Goal: Task Accomplishment & Management: Manage account settings

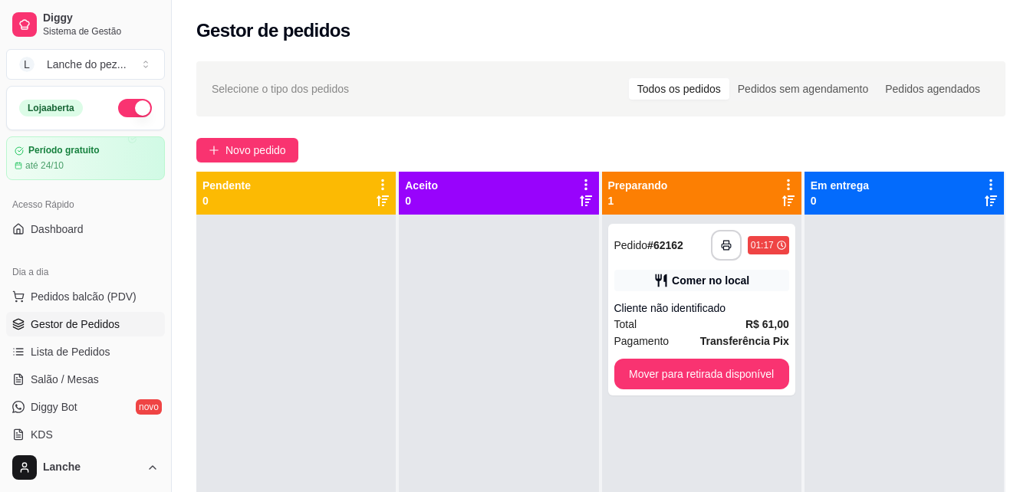
click at [123, 283] on div "Dia a dia" at bounding box center [85, 272] width 159 height 25
click at [123, 298] on span "Pedidos balcão (PDV)" at bounding box center [84, 296] width 106 height 15
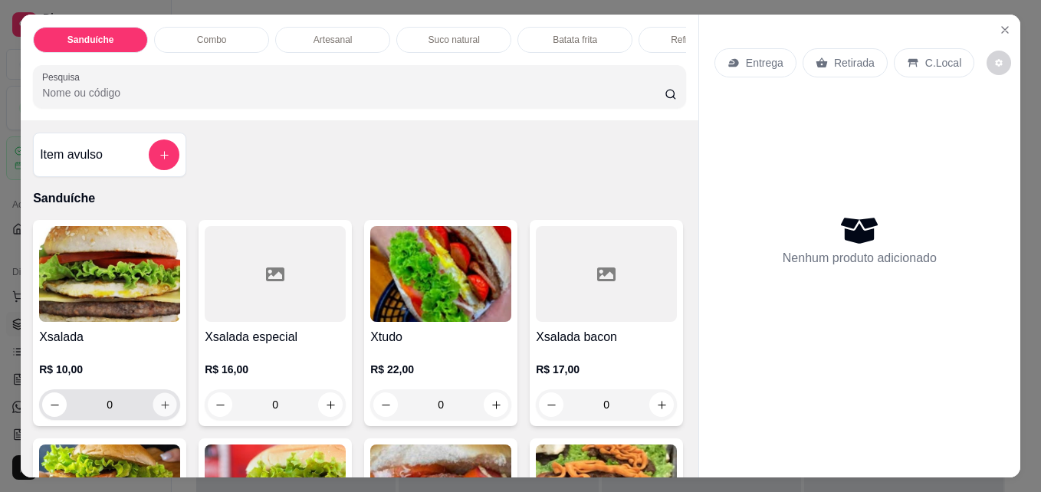
click at [160, 408] on icon "increase-product-quantity" at bounding box center [165, 406] width 12 height 12
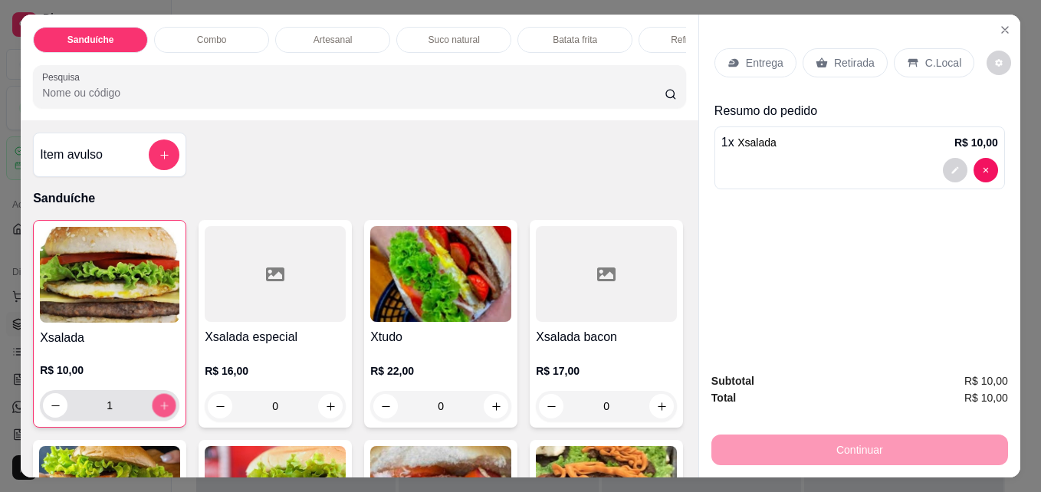
click at [160, 408] on icon "increase-product-quantity" at bounding box center [165, 406] width 12 height 12
type input "3"
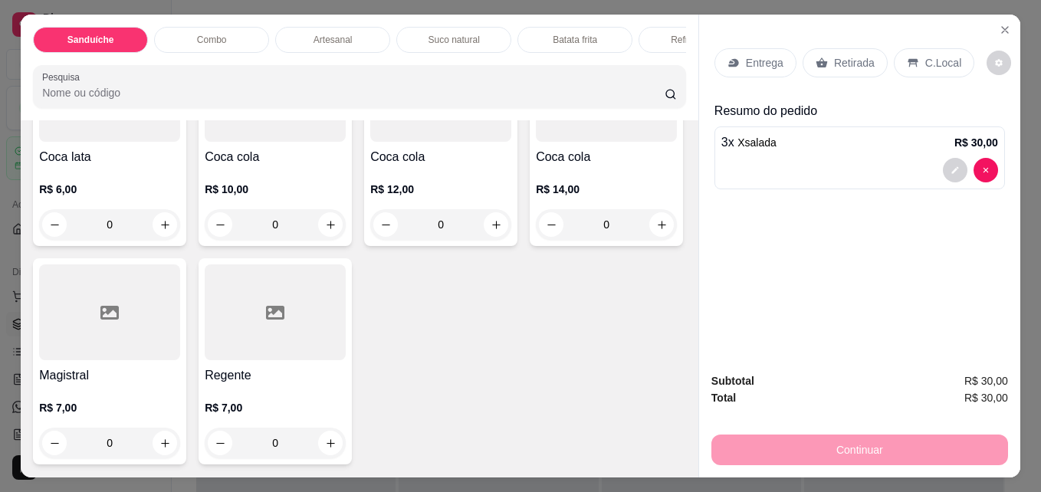
scroll to position [4117, 0]
click at [343, 436] on button "increase-product-quantity" at bounding box center [331, 444] width 24 height 24
type input "1"
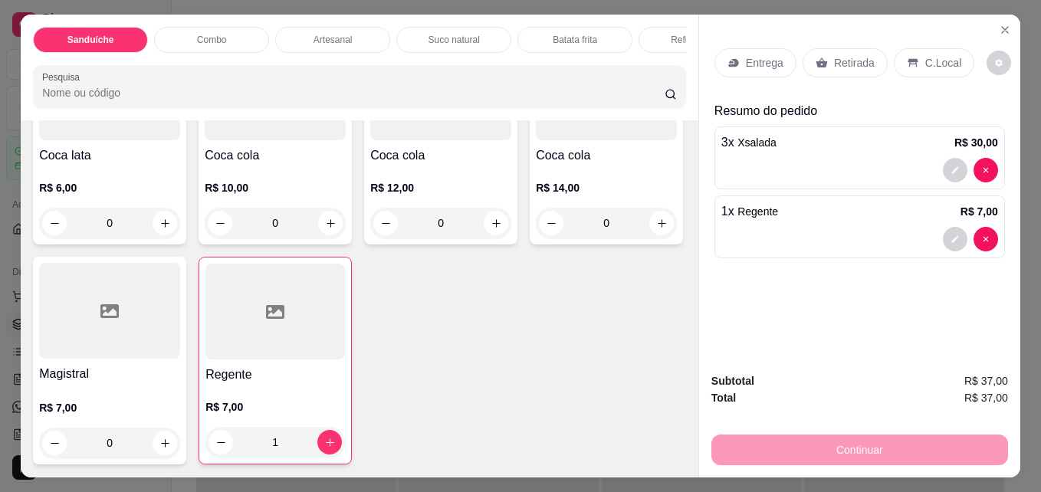
click at [938, 55] on p "C.Local" at bounding box center [944, 62] width 36 height 15
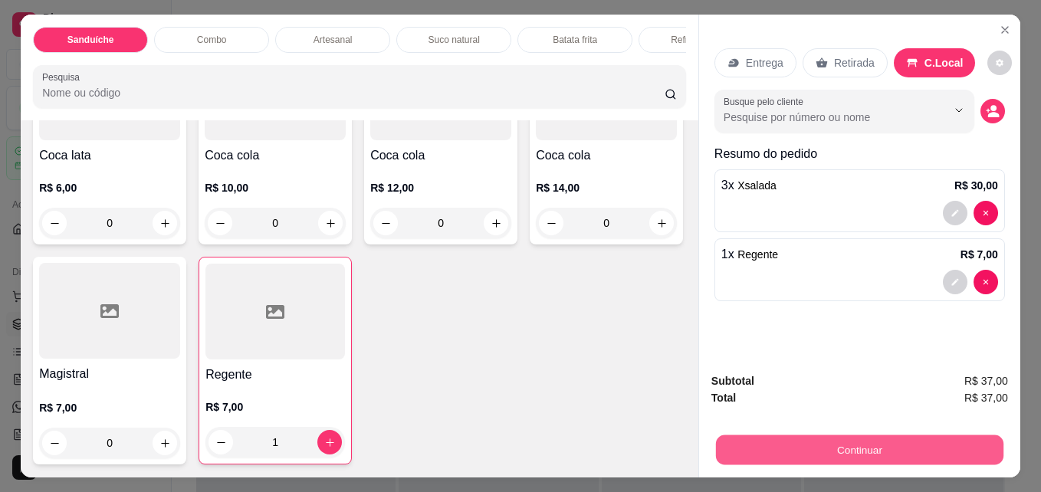
click at [954, 442] on button "Continuar" at bounding box center [860, 450] width 288 height 30
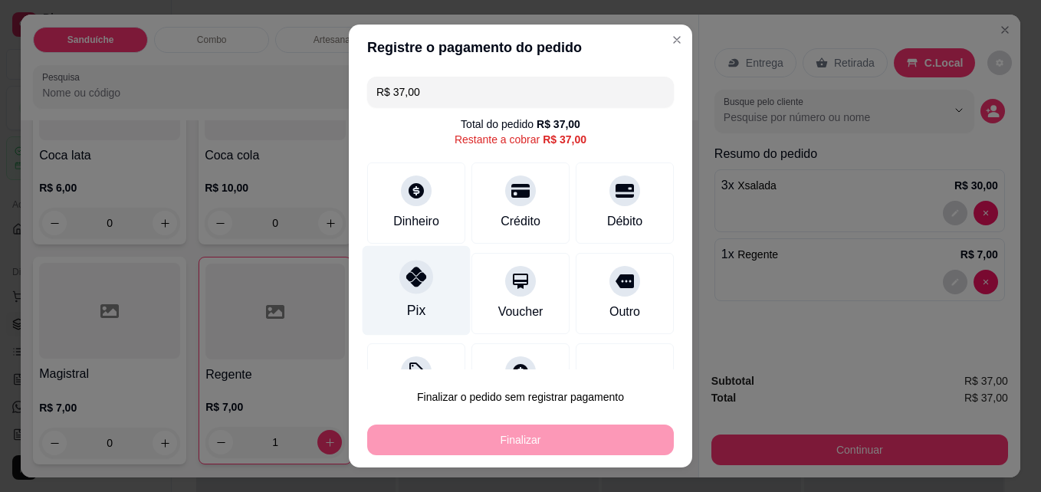
click at [386, 288] on div "Pix" at bounding box center [417, 291] width 108 height 90
type input "R$ 0,00"
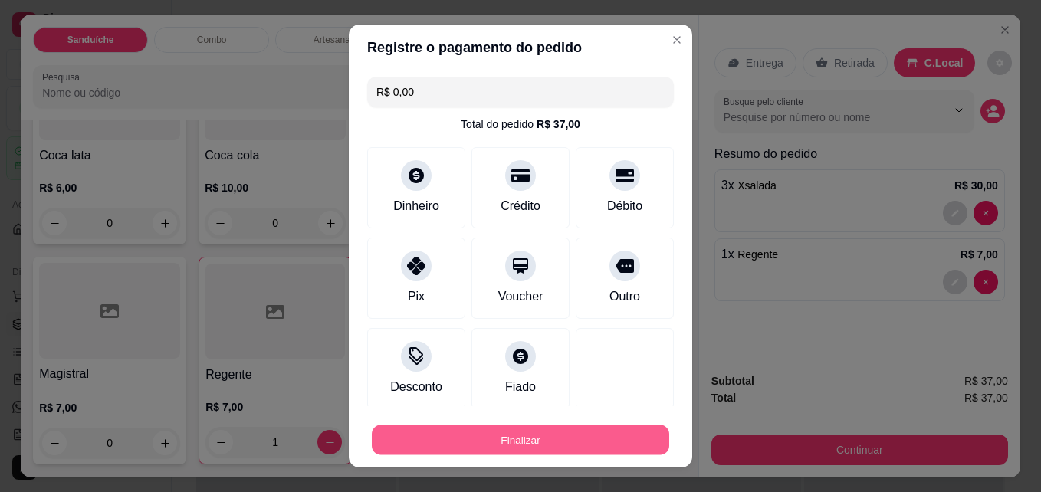
click at [456, 444] on button "Finalizar" at bounding box center [521, 441] width 298 height 30
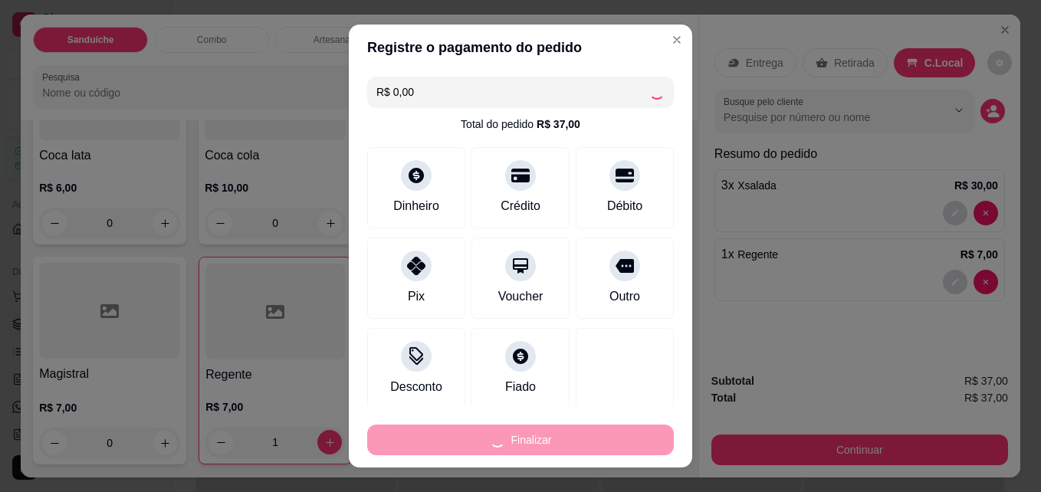
type input "0"
type input "-R$ 37,00"
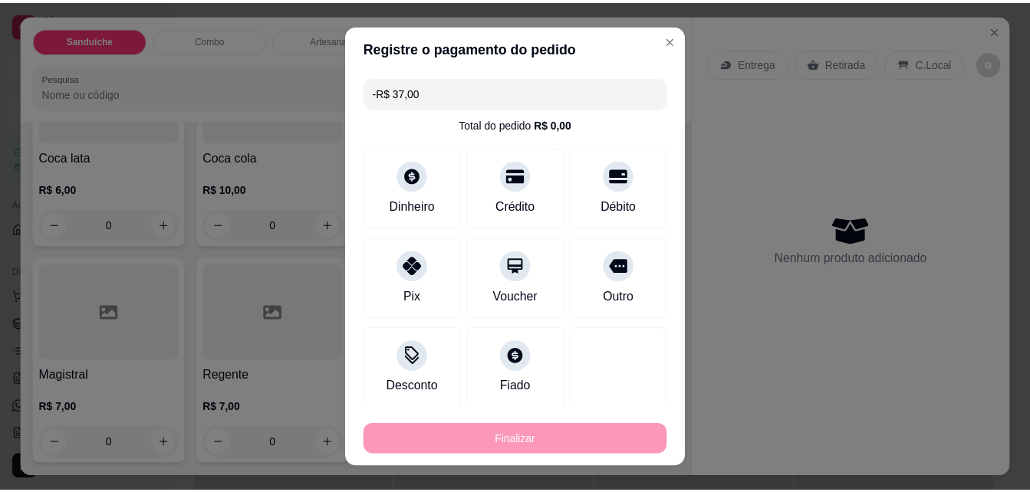
scroll to position [4116, 0]
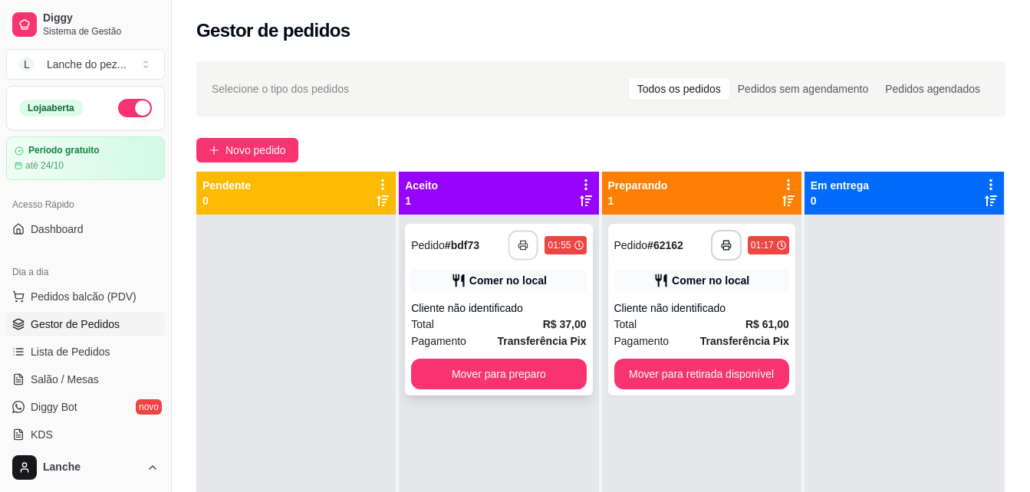
click at [518, 238] on button "button" at bounding box center [523, 246] width 30 height 30
click at [512, 243] on button "button" at bounding box center [523, 246] width 30 height 30
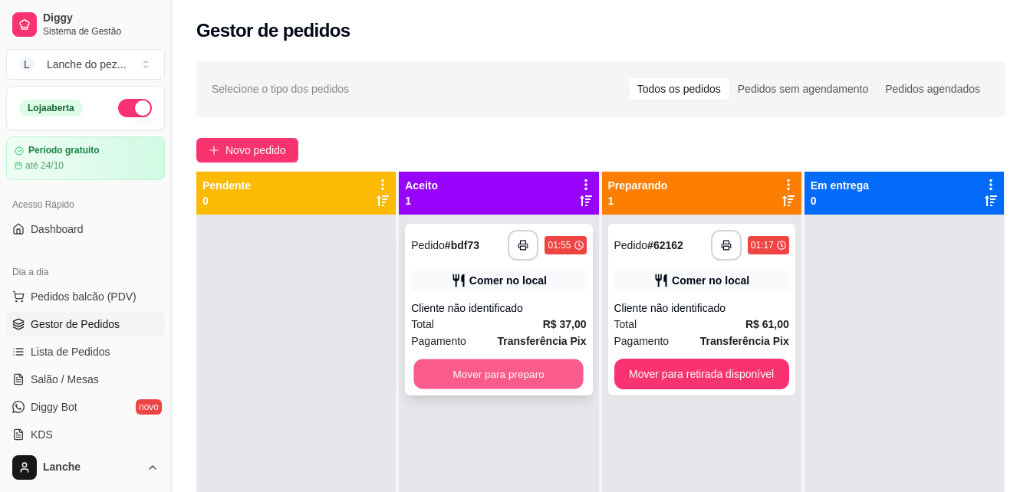
click at [469, 371] on button "Mover para preparo" at bounding box center [498, 375] width 169 height 30
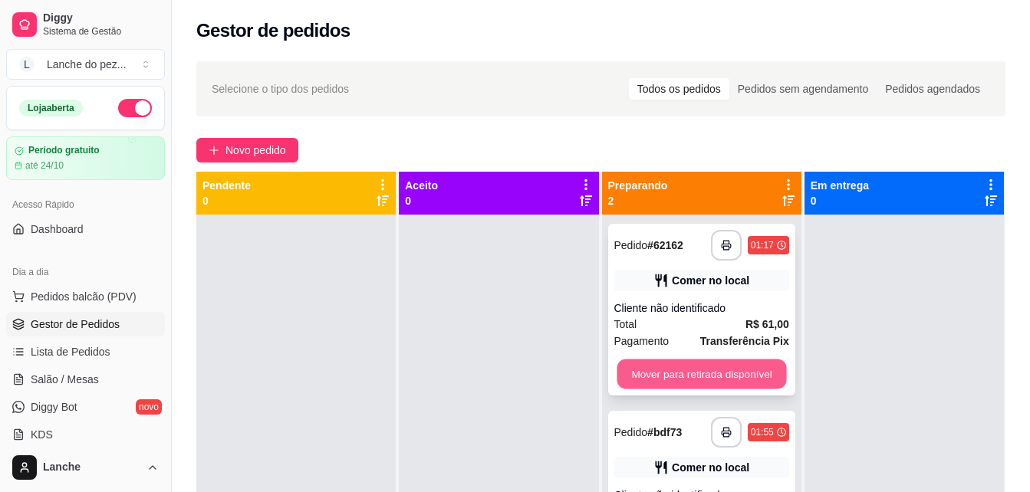
click at [704, 371] on button "Mover para retirada disponível" at bounding box center [701, 375] width 169 height 30
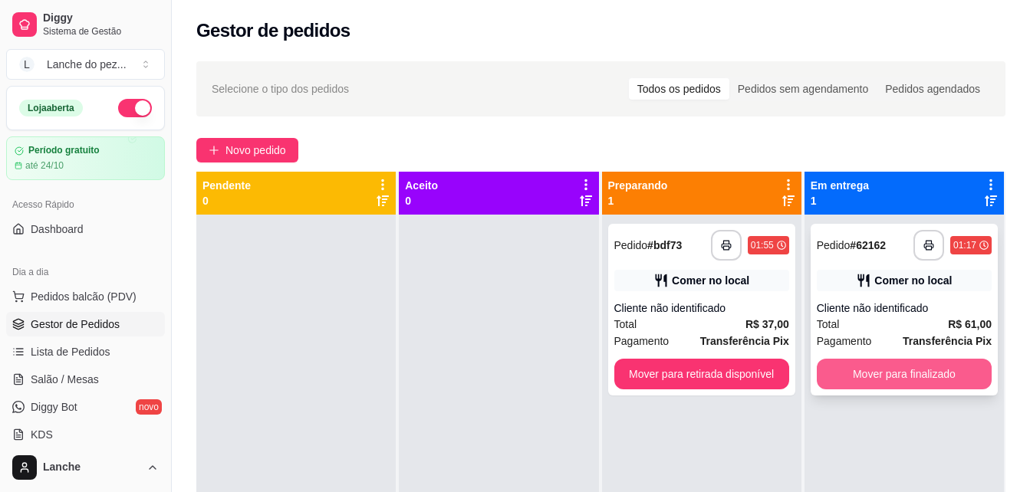
click at [897, 379] on button "Mover para finalizado" at bounding box center [904, 374] width 175 height 31
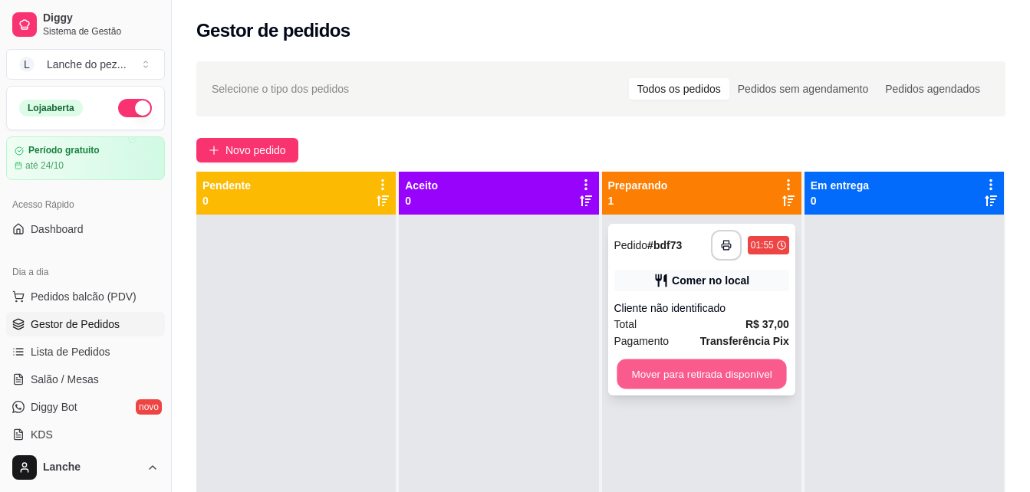
click at [720, 371] on button "Mover para retirada disponível" at bounding box center [701, 375] width 169 height 30
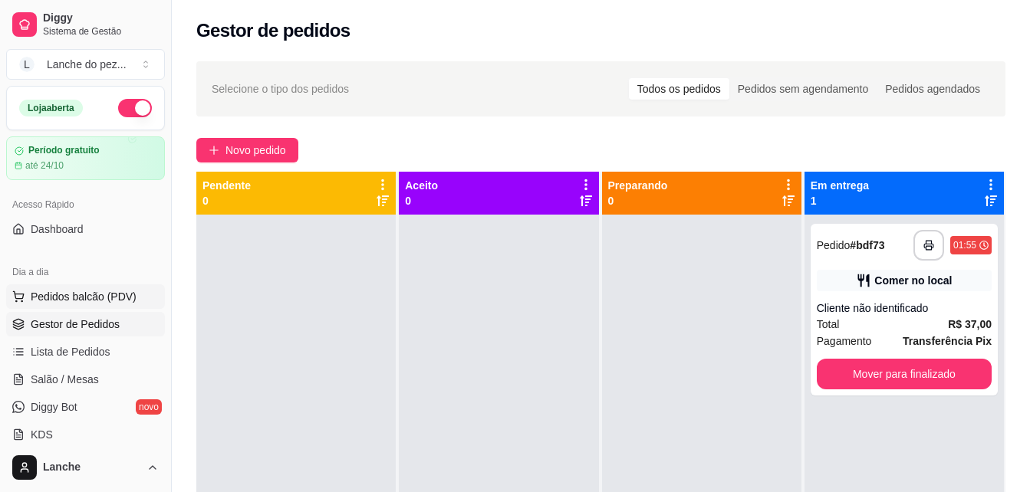
click at [133, 304] on button "Pedidos balcão (PDV)" at bounding box center [85, 296] width 159 height 25
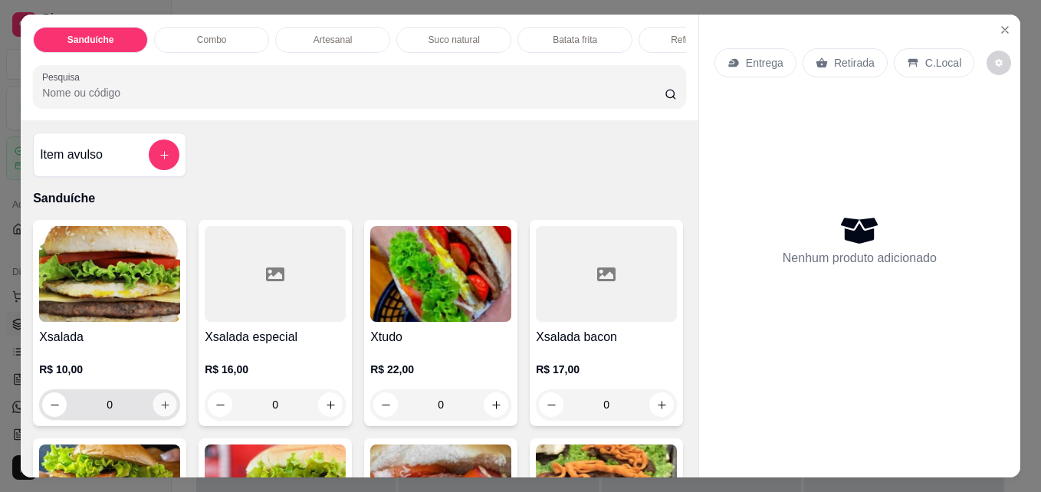
click at [161, 411] on icon "increase-product-quantity" at bounding box center [165, 406] width 12 height 12
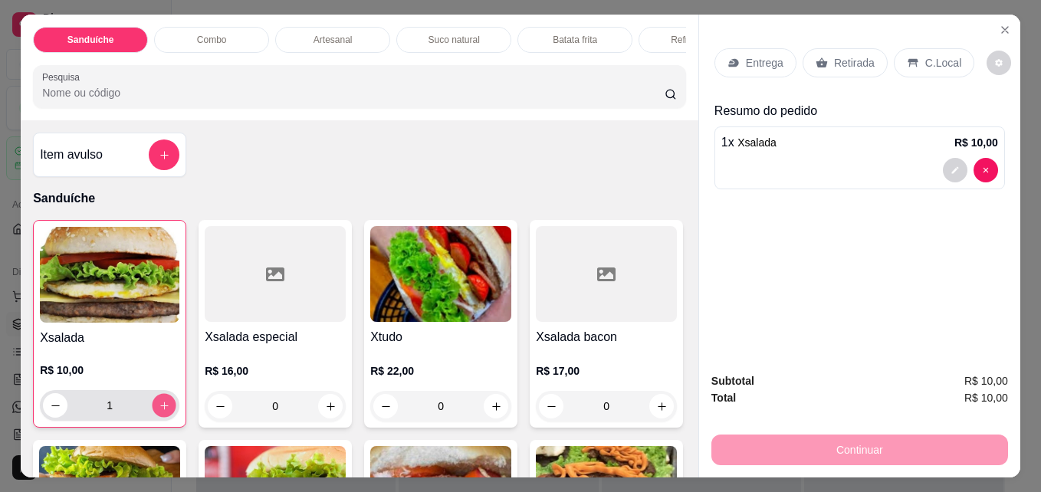
click at [161, 409] on icon "increase-product-quantity" at bounding box center [164, 406] width 8 height 8
type input "3"
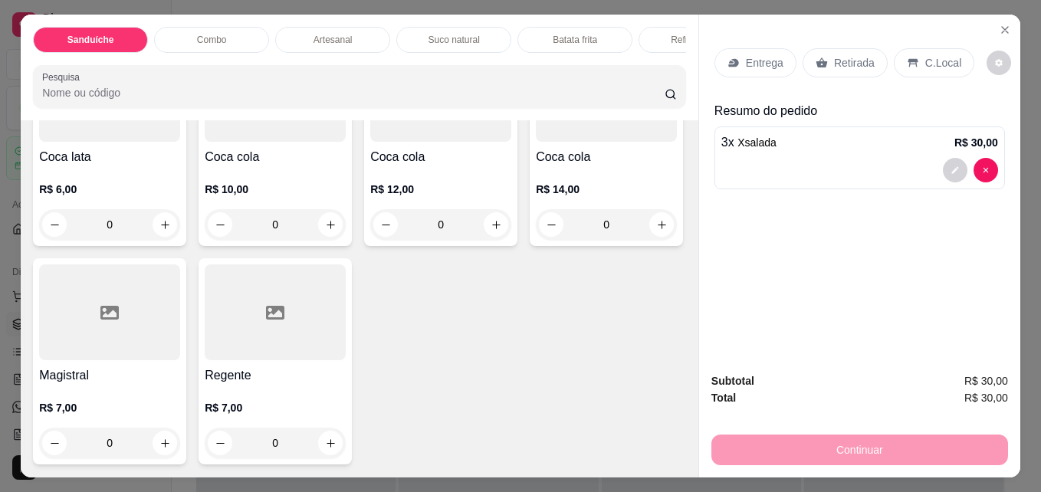
scroll to position [3497, 0]
type input "1"
click at [935, 59] on p "C.Local" at bounding box center [944, 62] width 36 height 15
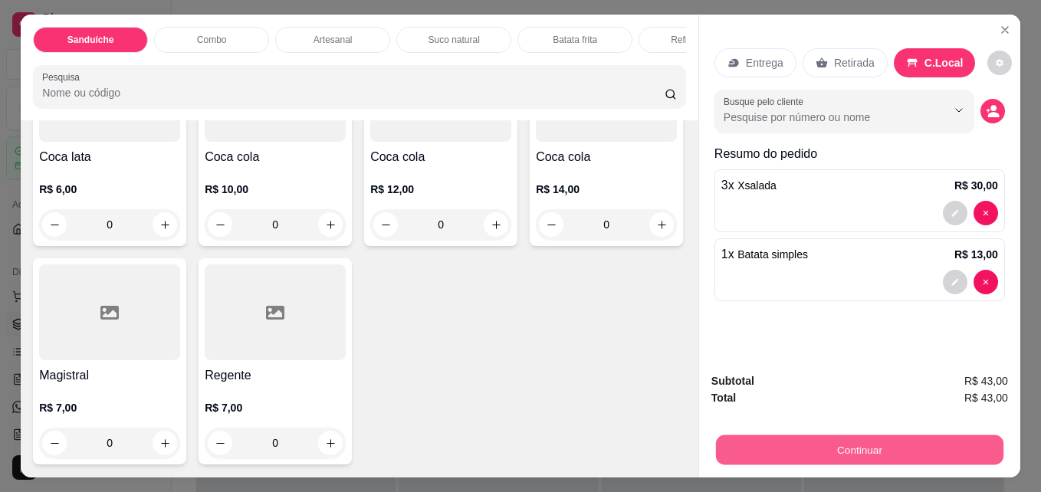
click at [900, 442] on button "Continuar" at bounding box center [860, 450] width 288 height 30
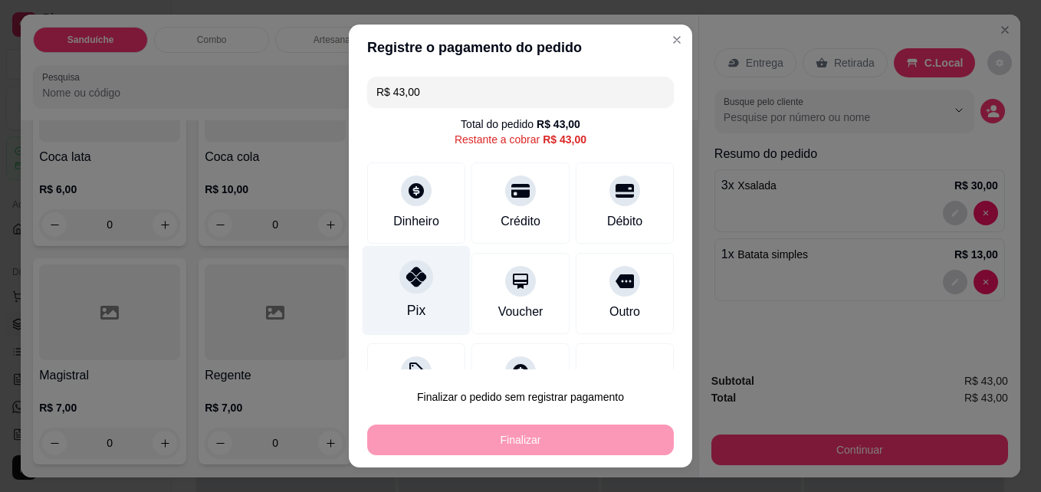
click at [426, 288] on div "Pix" at bounding box center [417, 291] width 108 height 90
type input "R$ 0,00"
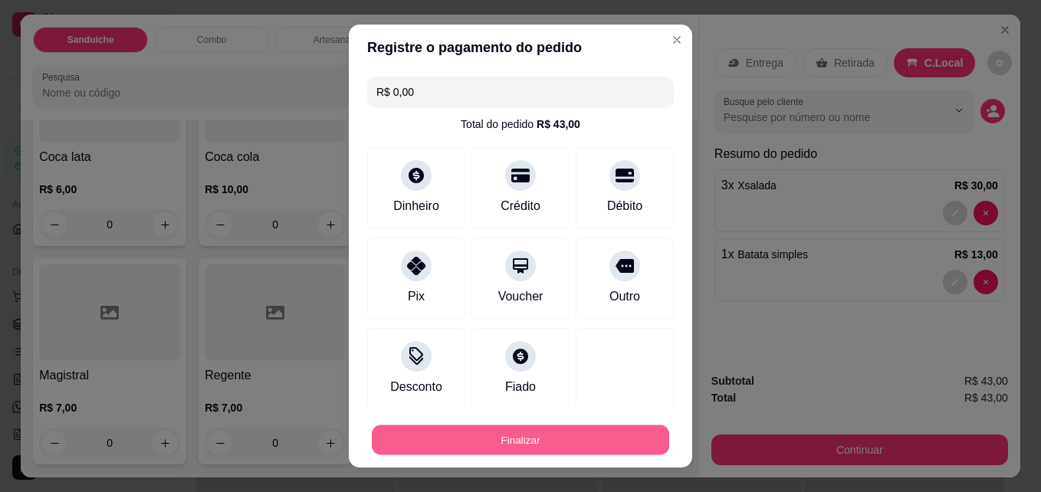
click at [502, 434] on button "Finalizar" at bounding box center [521, 441] width 298 height 30
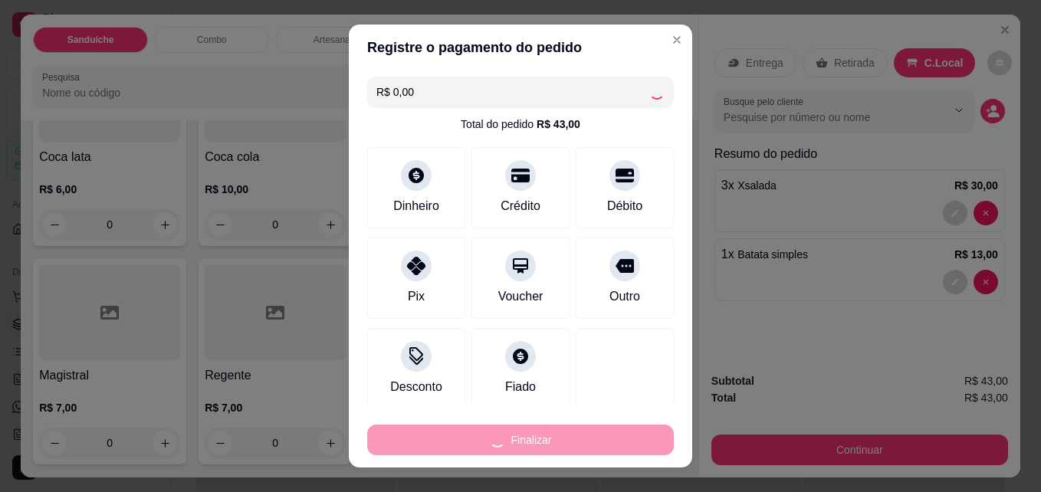
type input "0"
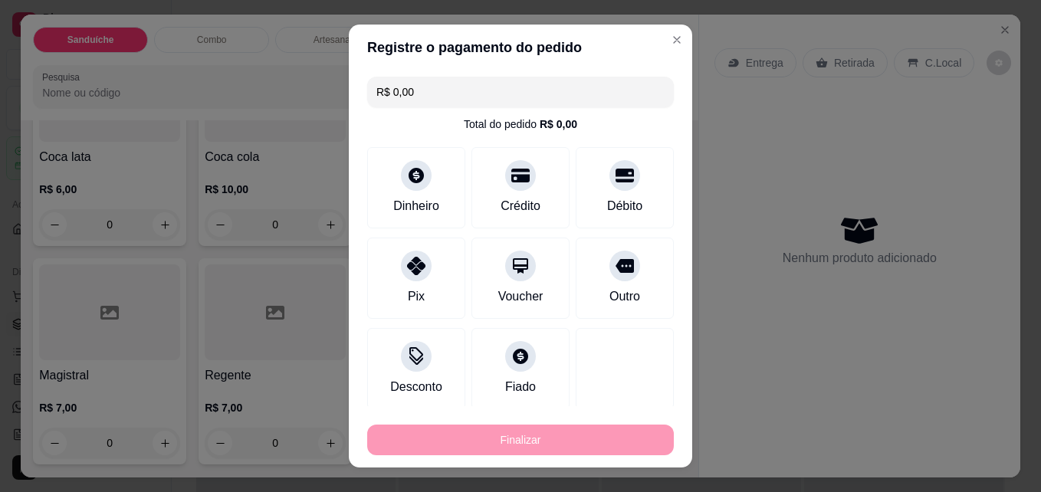
type input "-R$ 43,00"
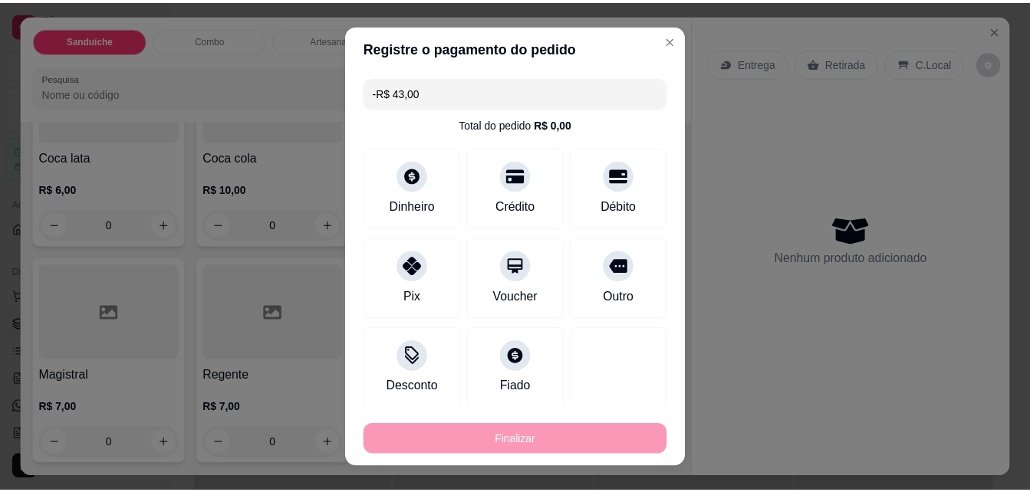
scroll to position [3495, 0]
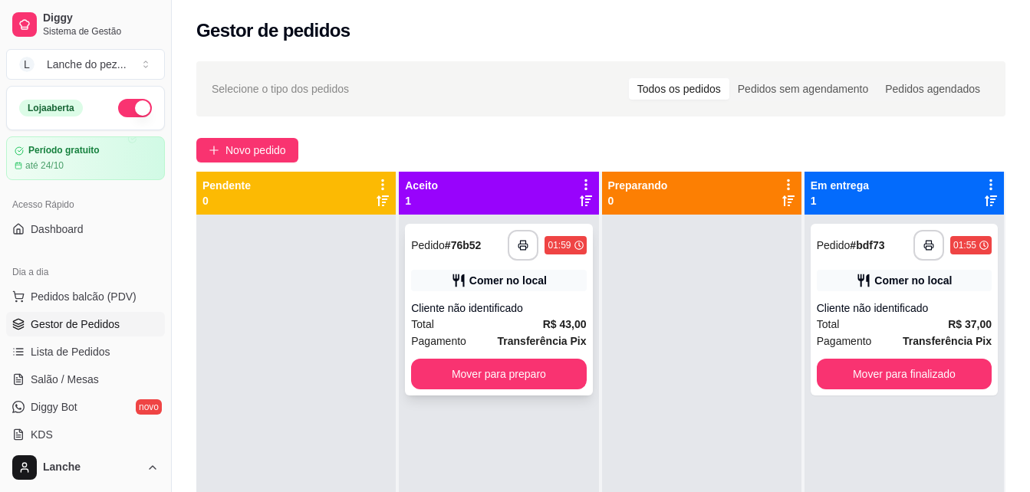
drag, startPoint x: 502, startPoint y: 434, endPoint x: 412, endPoint y: 323, distance: 143.4
drag, startPoint x: 412, startPoint y: 323, endPoint x: 639, endPoint y: 327, distance: 227.0
click at [639, 327] on div at bounding box center [701, 461] width 199 height 492
click at [522, 245] on icon "button" at bounding box center [523, 245] width 11 height 11
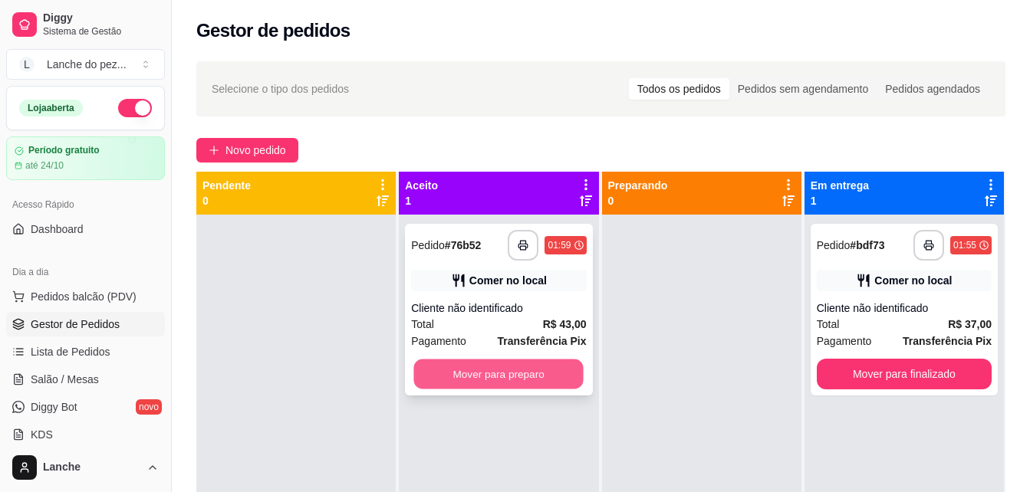
click at [449, 369] on button "Mover para preparo" at bounding box center [498, 375] width 169 height 30
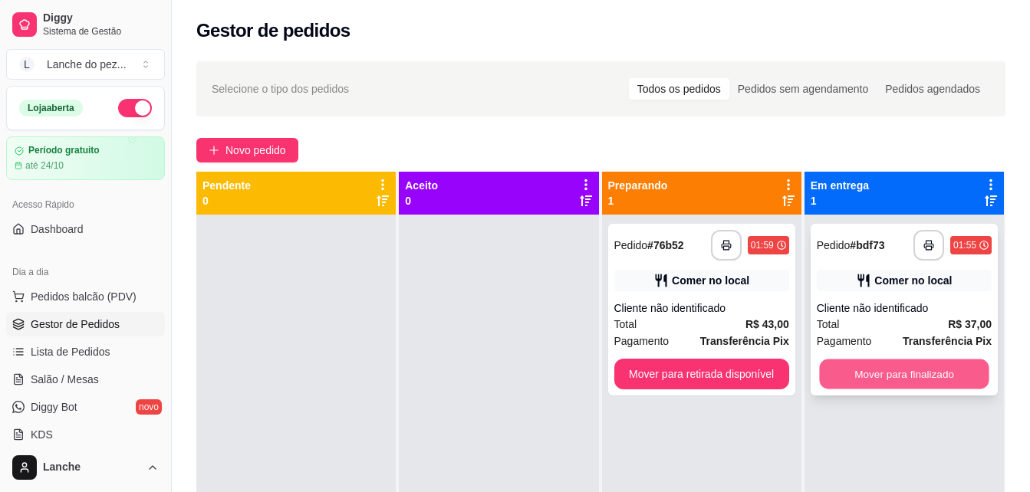
click at [875, 370] on button "Mover para finalizado" at bounding box center [903, 375] width 169 height 30
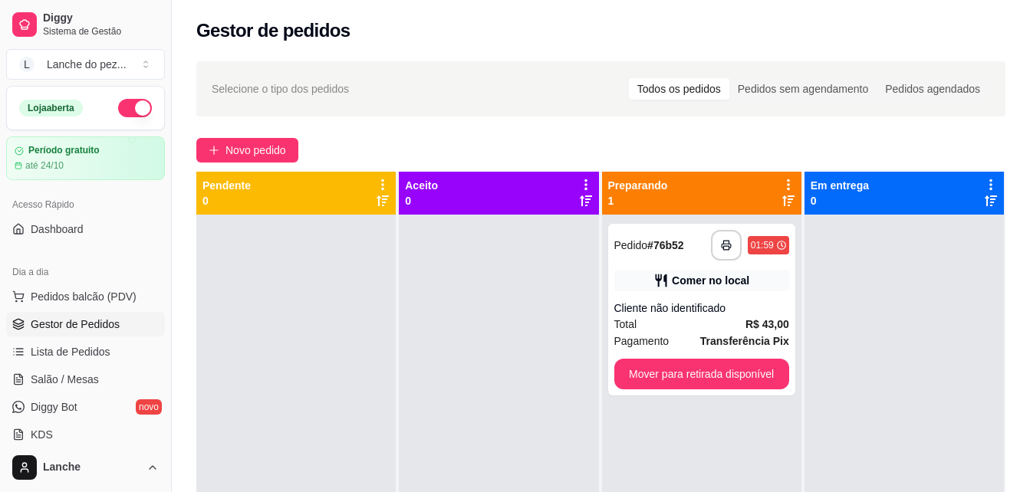
click at [320, 91] on span "Selecione o tipo dos pedidos" at bounding box center [280, 89] width 137 height 17
click at [462, 346] on div at bounding box center [498, 461] width 199 height 492
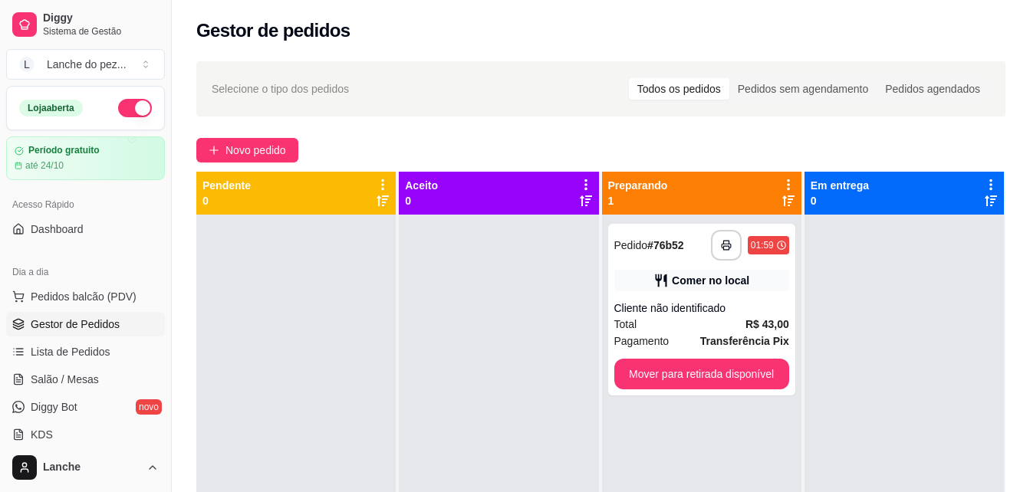
click at [462, 346] on div at bounding box center [498, 461] width 199 height 492
click at [721, 242] on icon "button" at bounding box center [726, 245] width 11 height 11
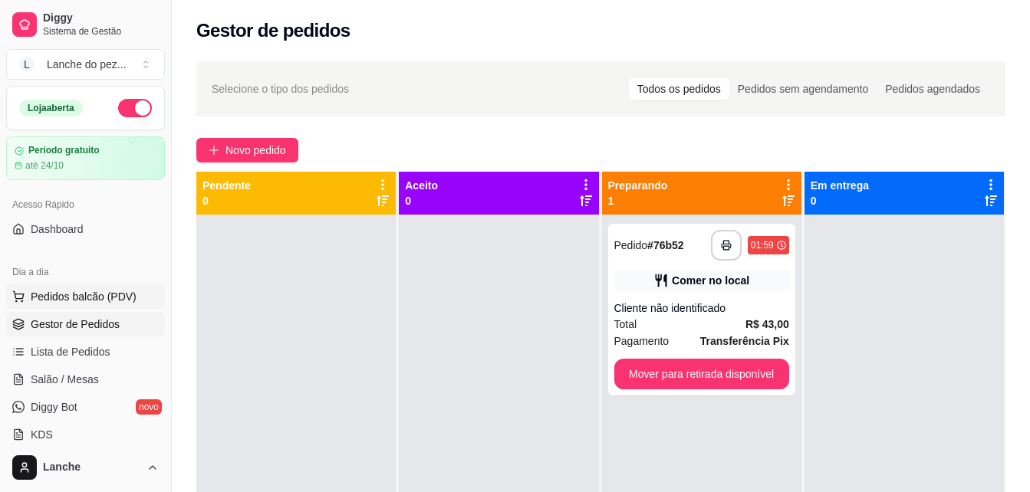
click at [97, 305] on button "Pedidos balcão (PDV)" at bounding box center [85, 296] width 159 height 25
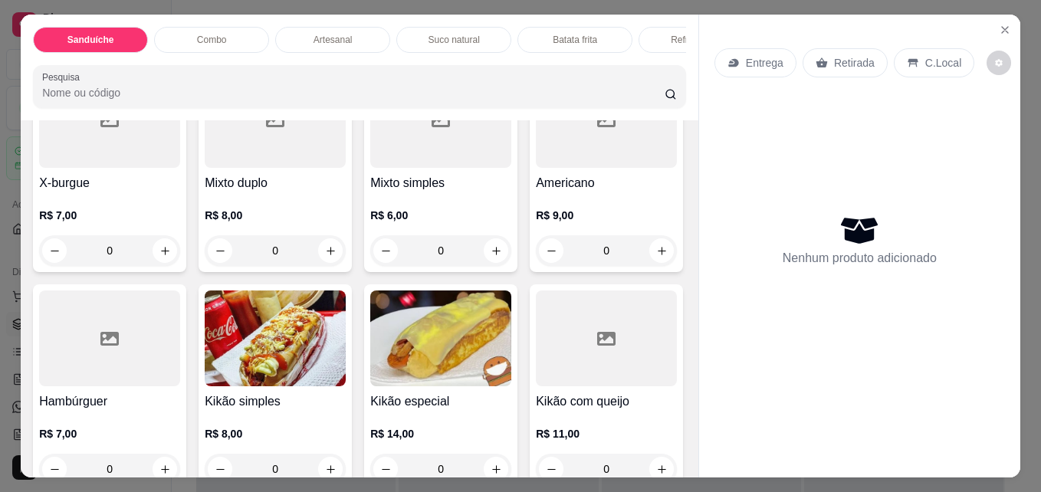
scroll to position [859, 0]
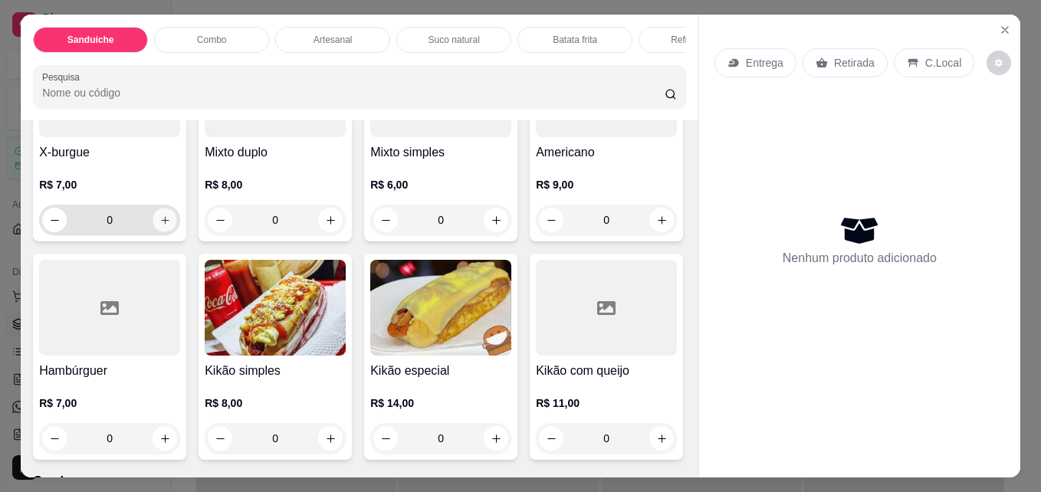
click at [153, 232] on button "increase-product-quantity" at bounding box center [165, 221] width 24 height 24
type input "1"
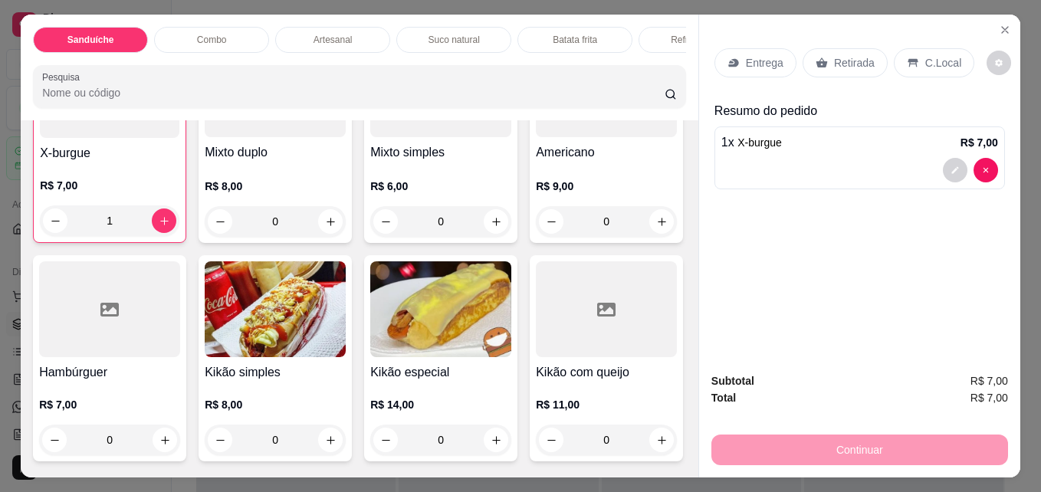
click at [912, 57] on div "C.Local" at bounding box center [934, 62] width 81 height 29
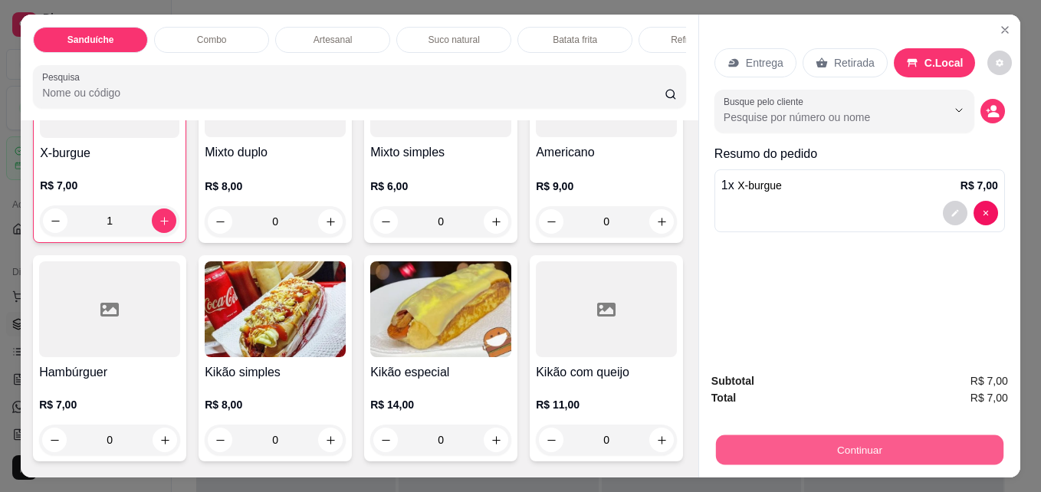
click at [845, 436] on button "Continuar" at bounding box center [860, 450] width 288 height 30
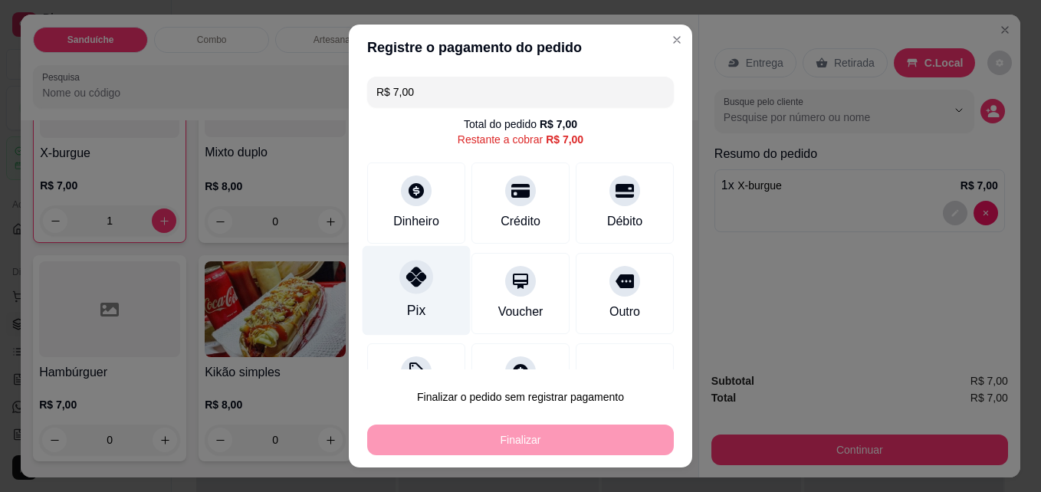
click at [407, 309] on div "Pix" at bounding box center [416, 311] width 18 height 20
type input "R$ 0,00"
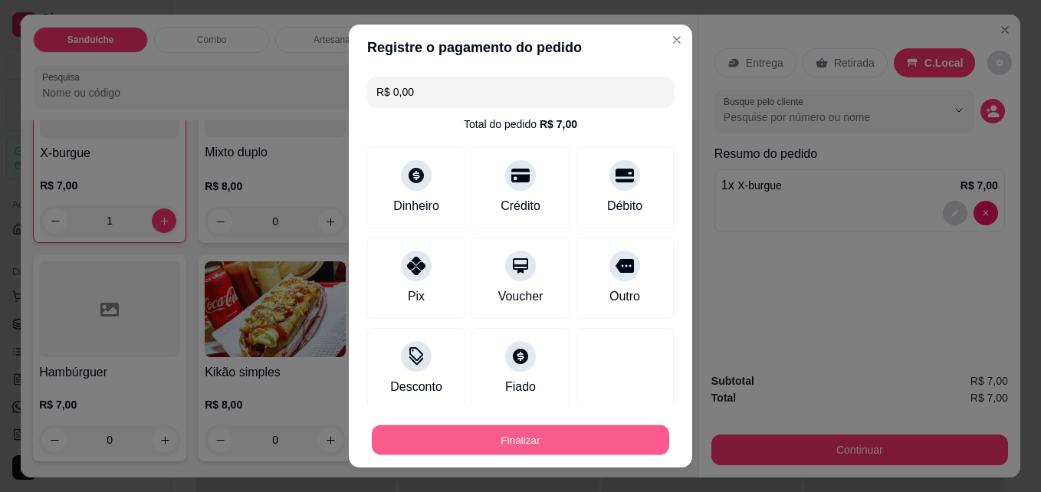
click at [432, 437] on button "Finalizar" at bounding box center [521, 441] width 298 height 30
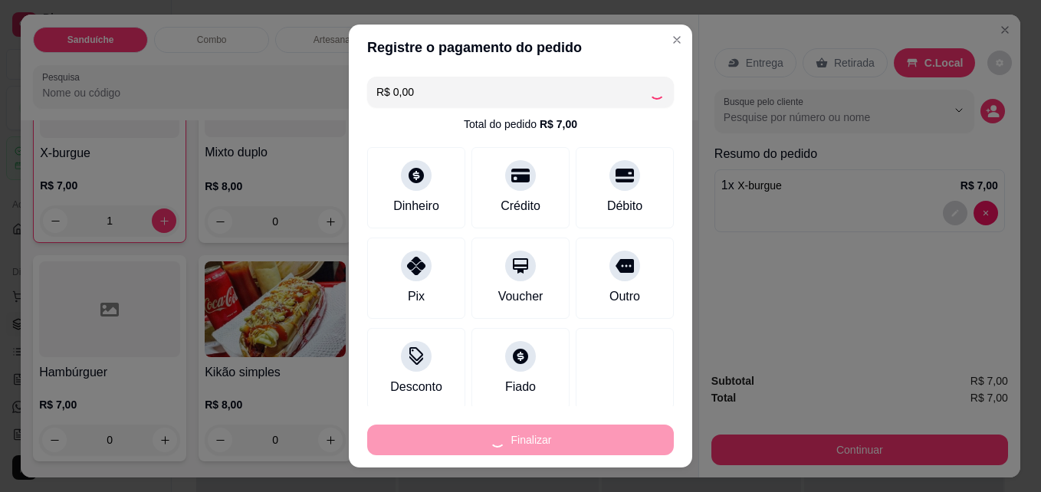
type input "0"
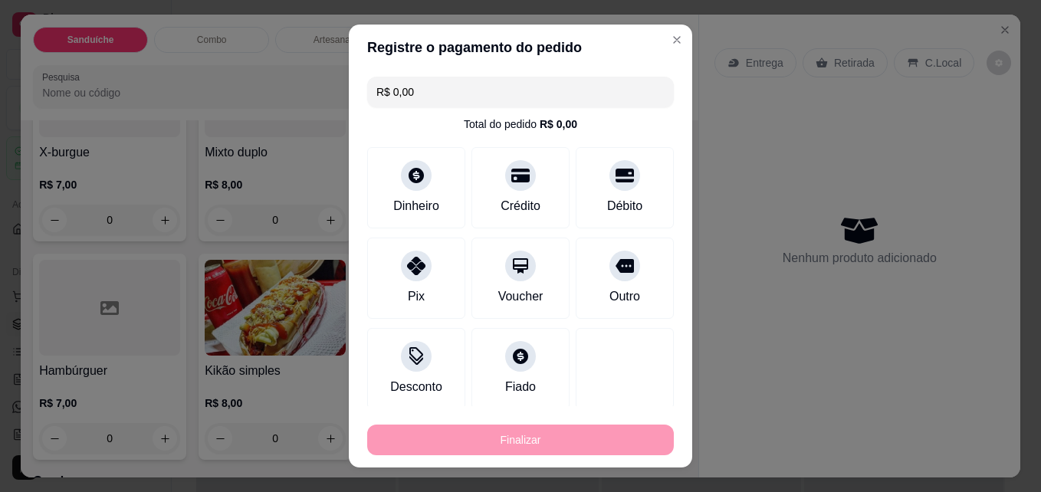
type input "-R$ 7,00"
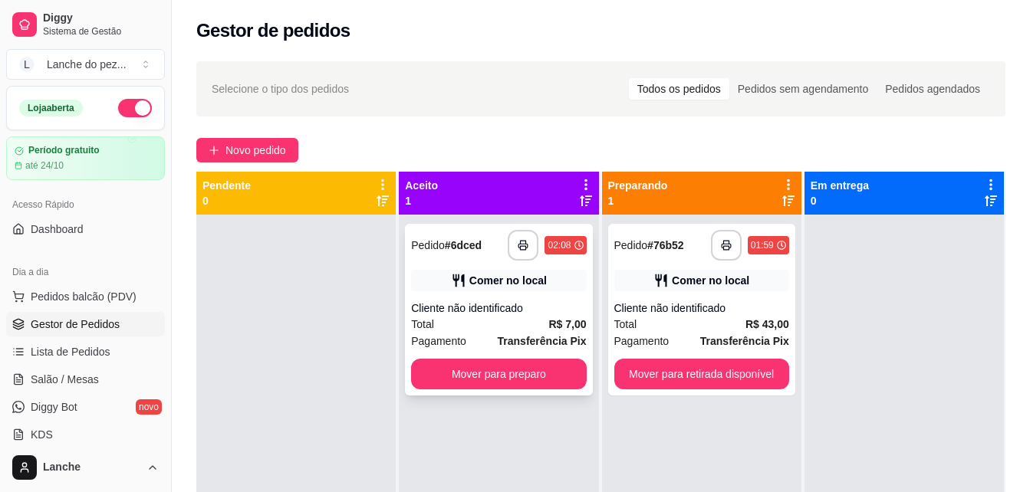
click at [564, 275] on div "Comer no local" at bounding box center [498, 280] width 175 height 21
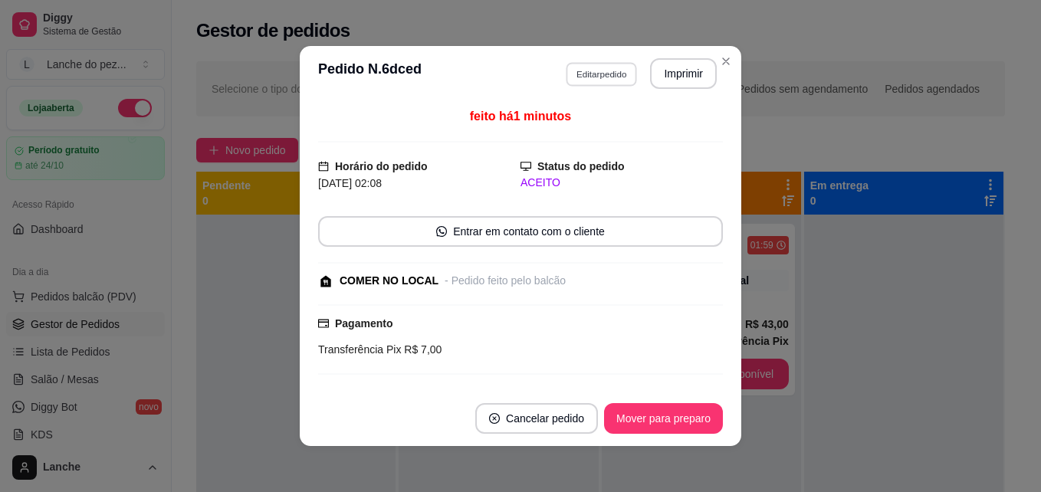
click at [585, 78] on button "Editar pedido" at bounding box center [601, 74] width 71 height 24
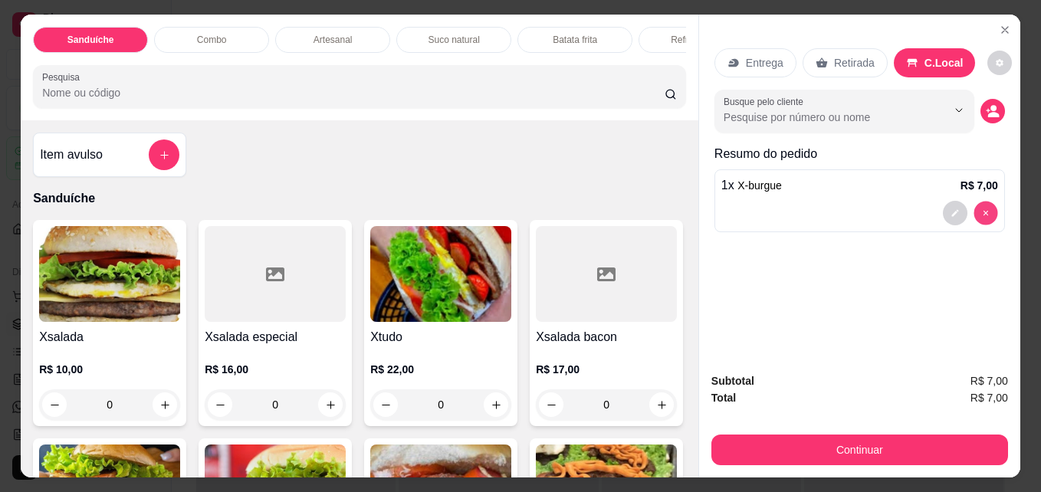
type input "0"
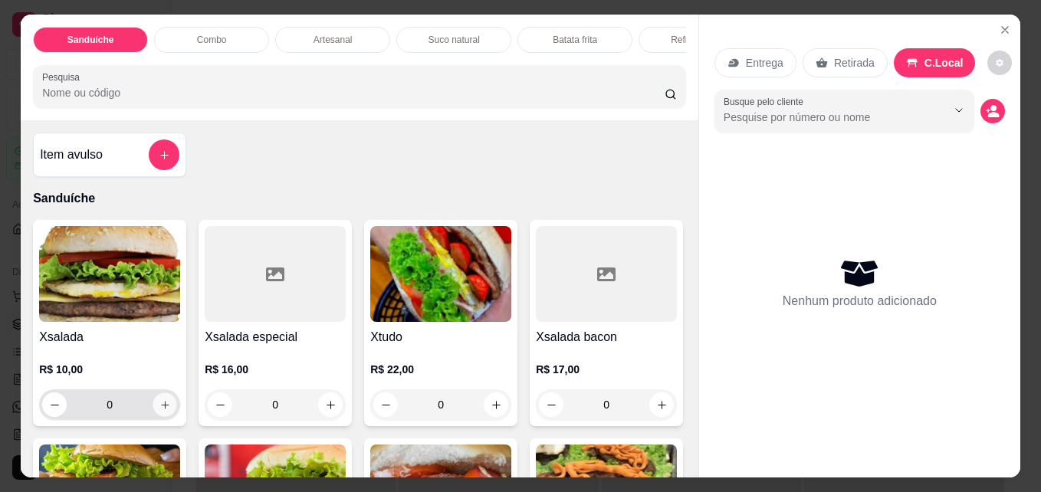
click at [156, 417] on button "increase-product-quantity" at bounding box center [165, 405] width 24 height 24
type input "1"
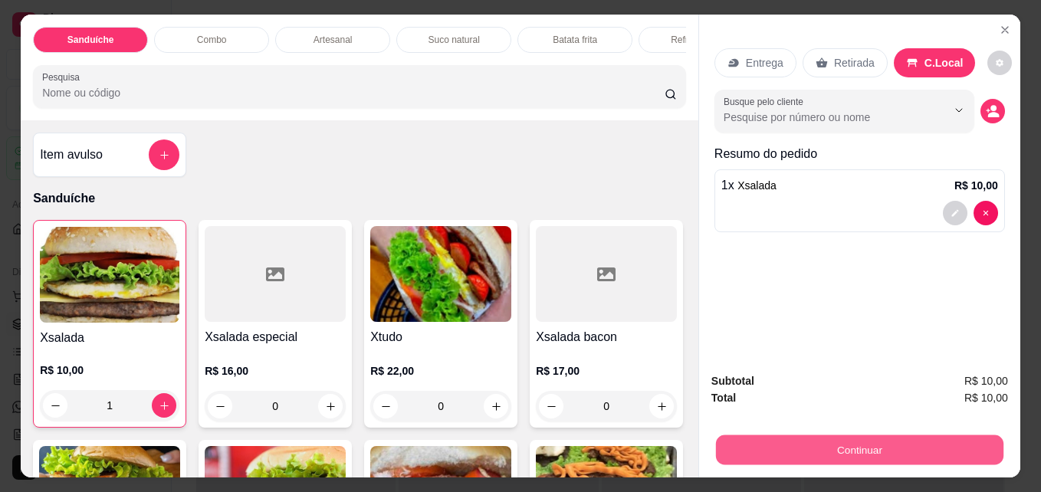
click at [868, 446] on button "Continuar" at bounding box center [860, 450] width 288 height 30
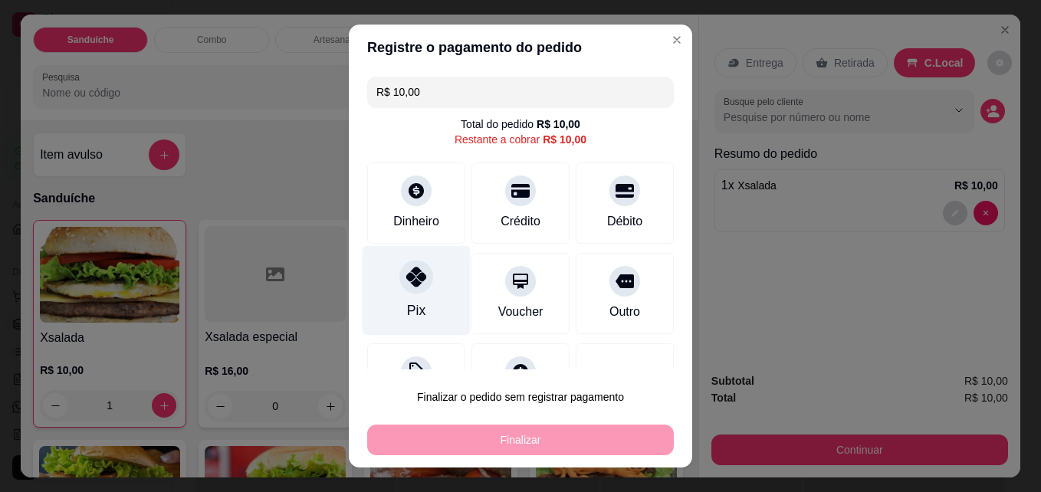
click at [400, 275] on div at bounding box center [417, 278] width 34 height 34
type input "R$ 0,00"
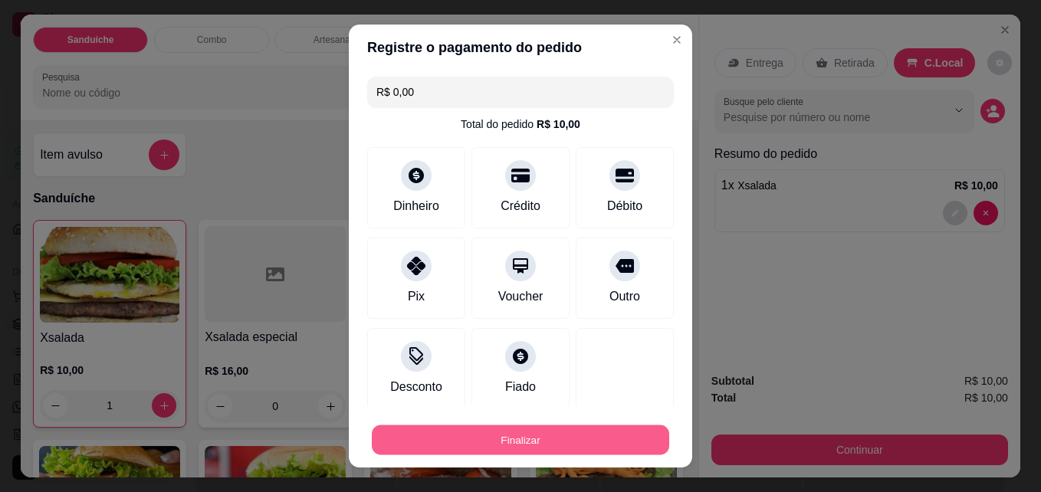
click at [445, 435] on button "Finalizar" at bounding box center [521, 441] width 298 height 30
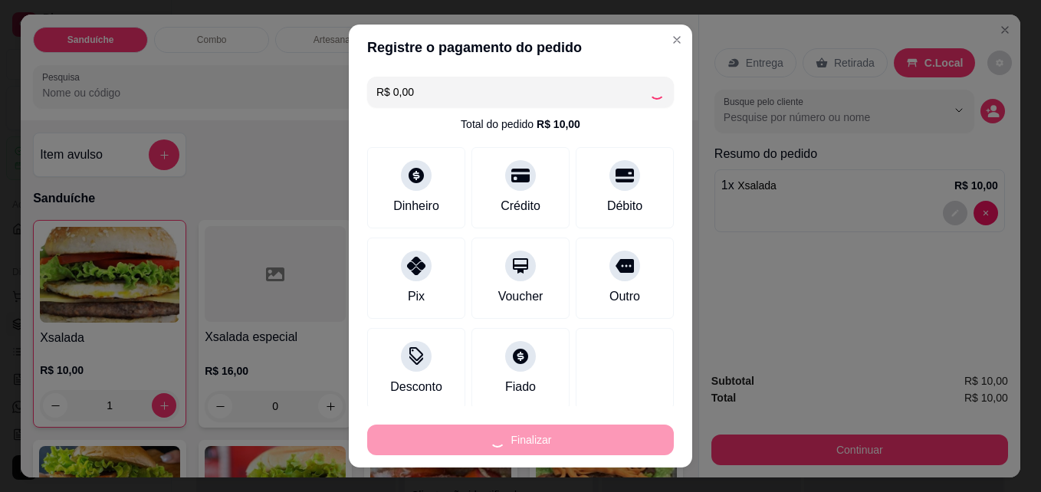
type input "0"
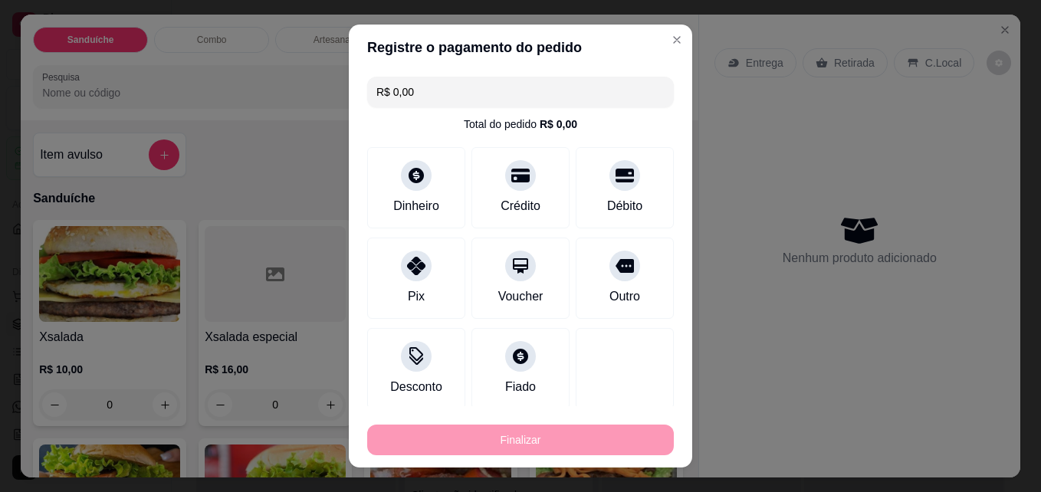
type input "-R$ 10,00"
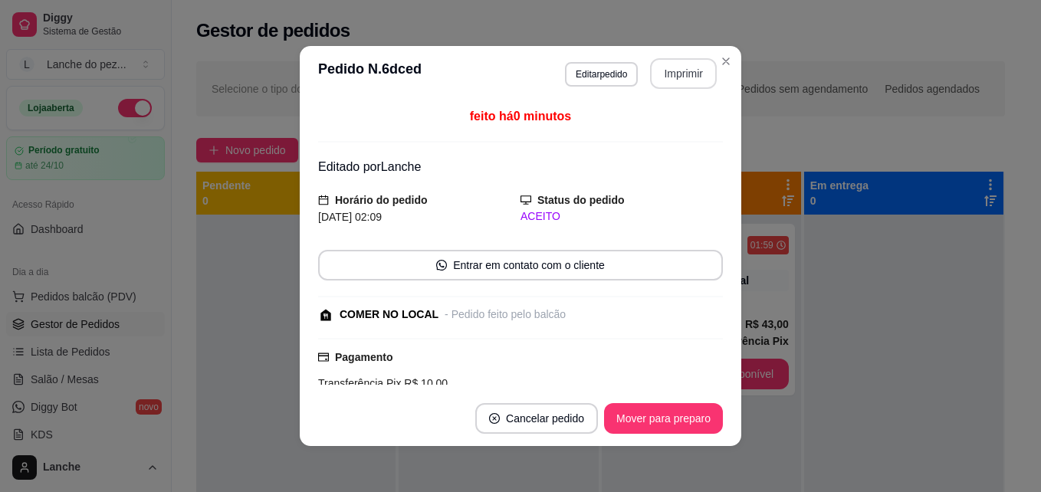
click at [693, 74] on button "Imprimir" at bounding box center [683, 73] width 67 height 31
click at [673, 64] on button "Imprimir" at bounding box center [684, 74] width 64 height 30
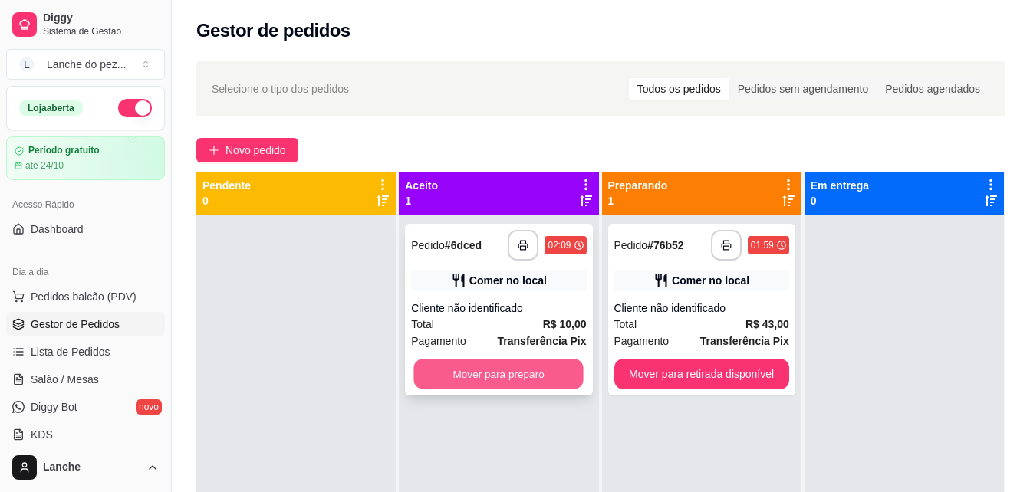
click at [531, 372] on button "Mover para preparo" at bounding box center [498, 375] width 169 height 30
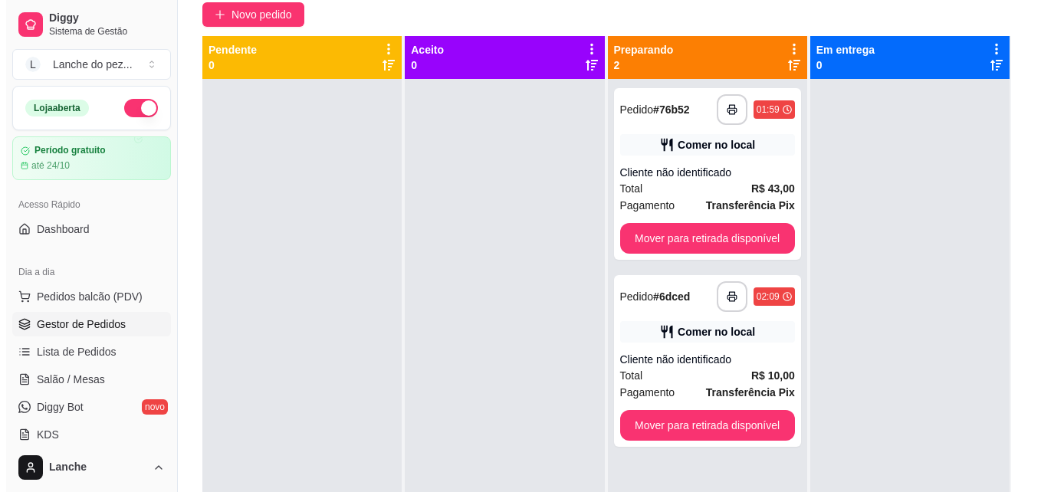
scroll to position [153, 0]
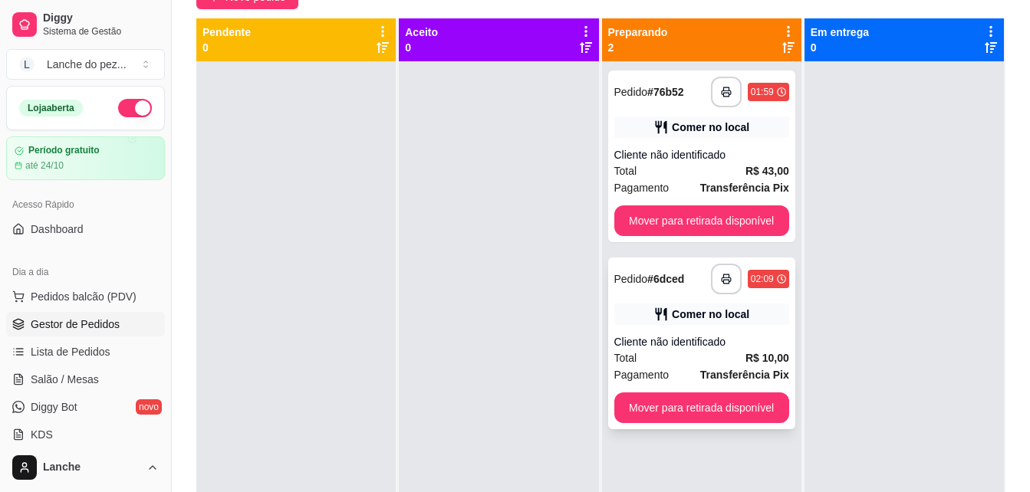
click at [768, 315] on div "Comer no local" at bounding box center [701, 314] width 175 height 21
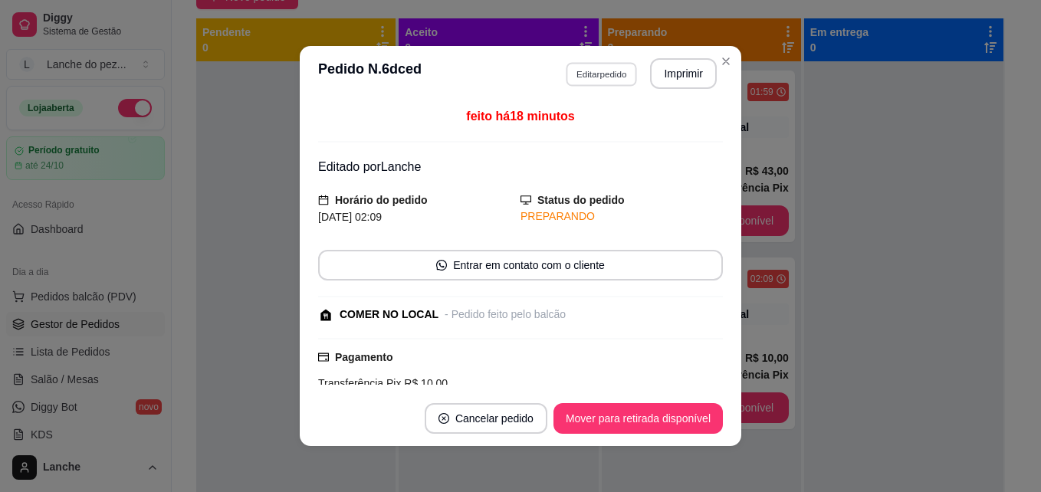
click at [616, 80] on button "Editar pedido" at bounding box center [601, 74] width 71 height 24
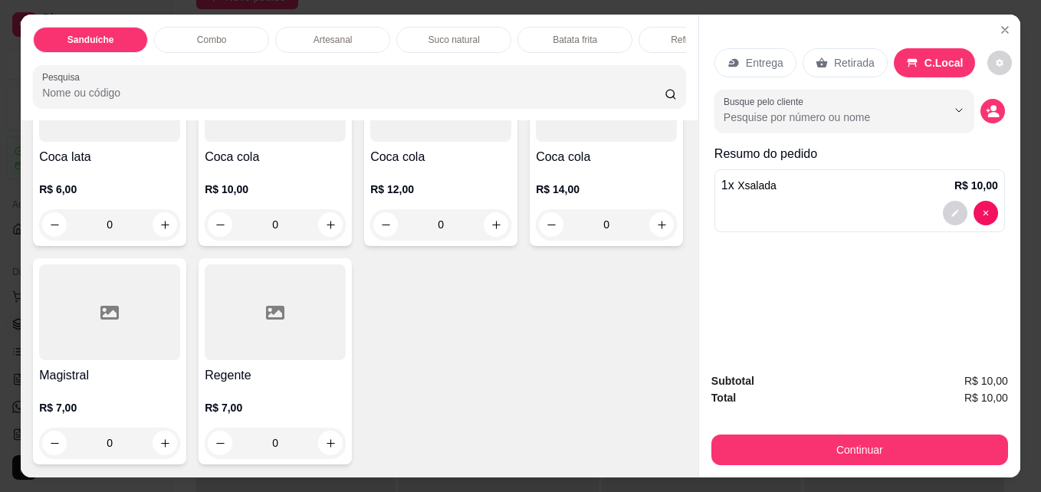
scroll to position [4049, 0]
click at [163, 231] on icon "increase-product-quantity" at bounding box center [165, 225] width 12 height 12
type input "1"
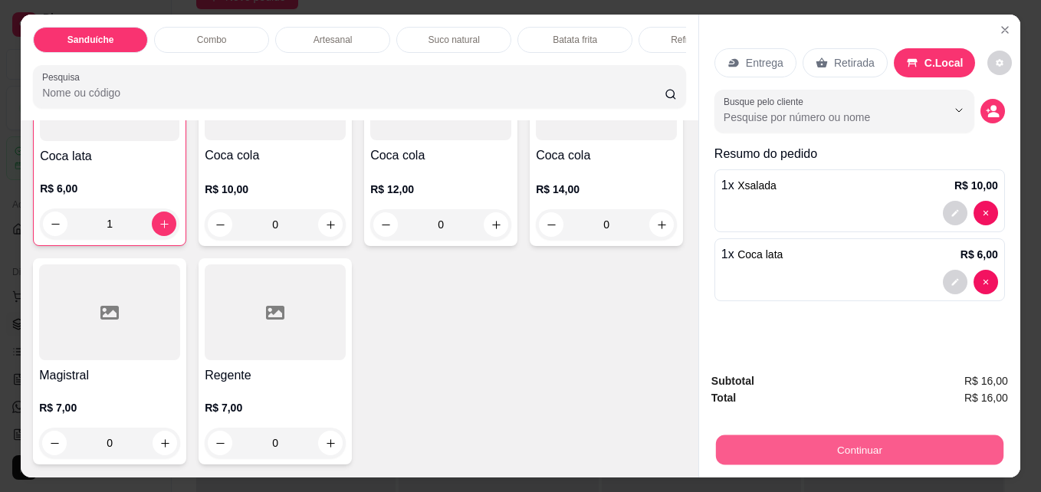
click at [872, 435] on button "Continuar" at bounding box center [860, 450] width 288 height 30
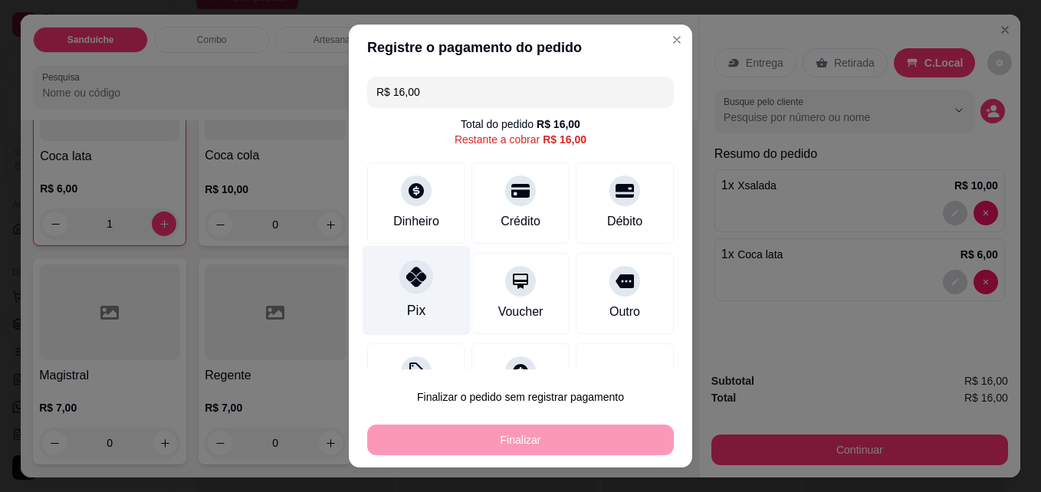
click at [422, 272] on div at bounding box center [417, 278] width 34 height 34
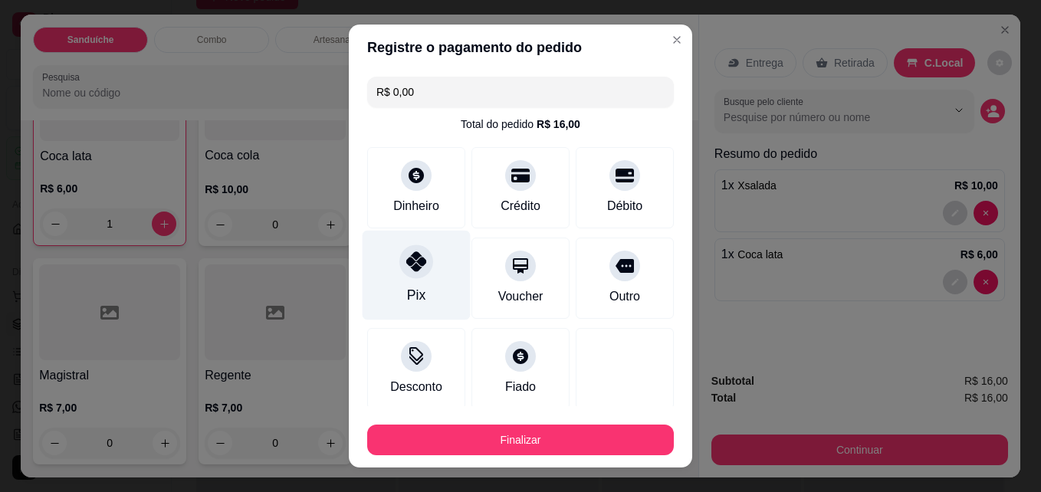
type input "R$ 0,00"
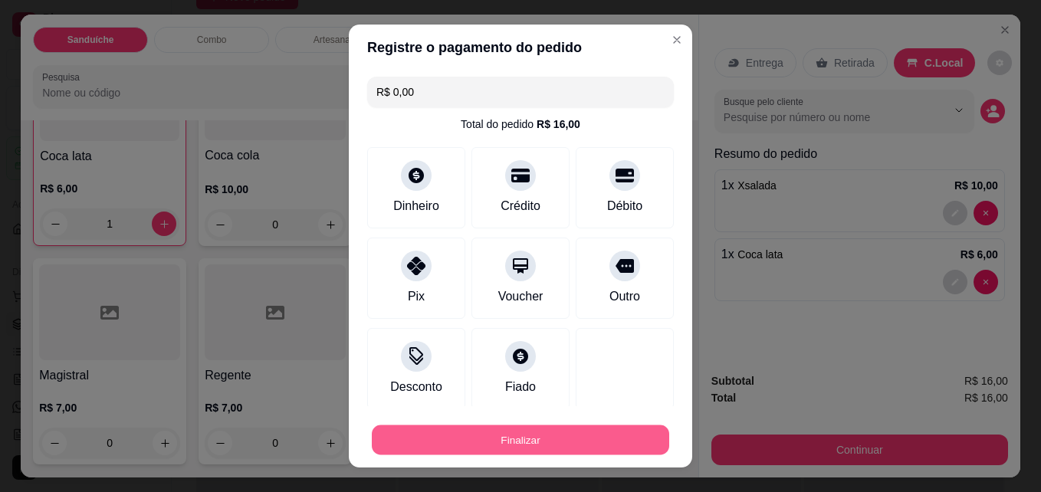
click at [450, 441] on button "Finalizar" at bounding box center [521, 441] width 298 height 30
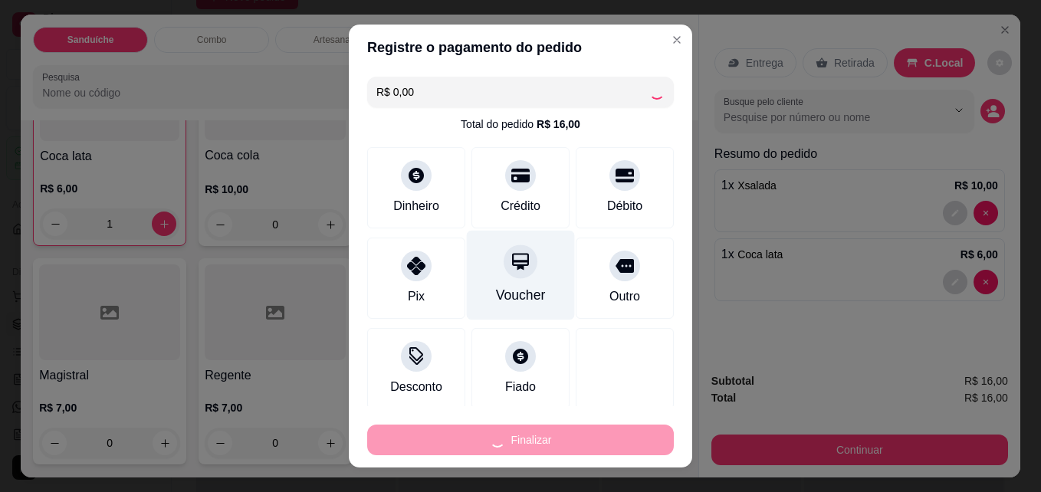
type input "0"
type input "-R$ 16,00"
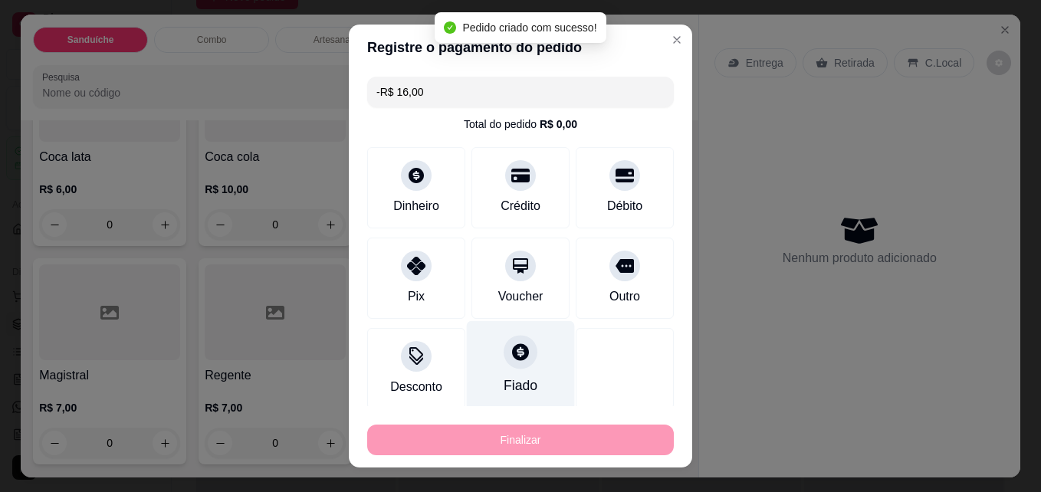
scroll to position [4047, 0]
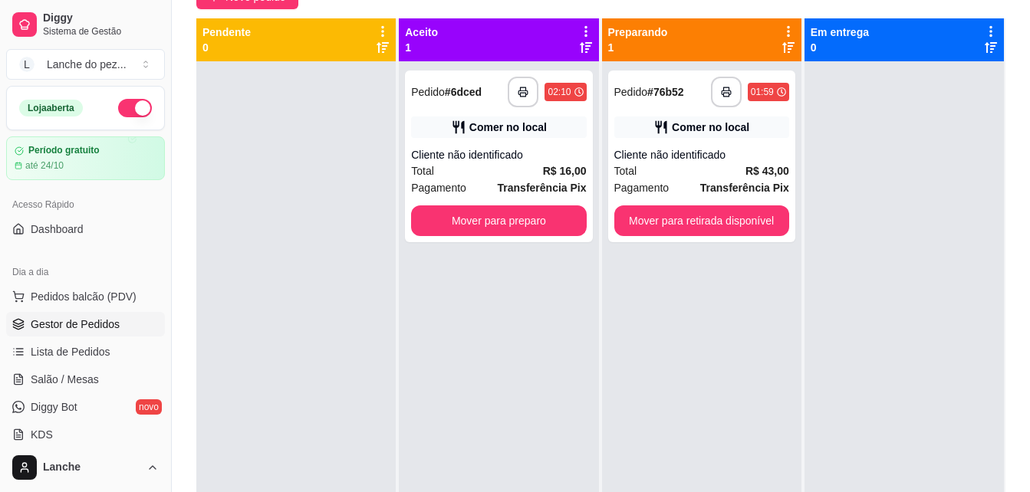
click at [262, 204] on div at bounding box center [295, 307] width 199 height 492
click at [701, 214] on button "Mover para retirada disponível" at bounding box center [701, 221] width 169 height 30
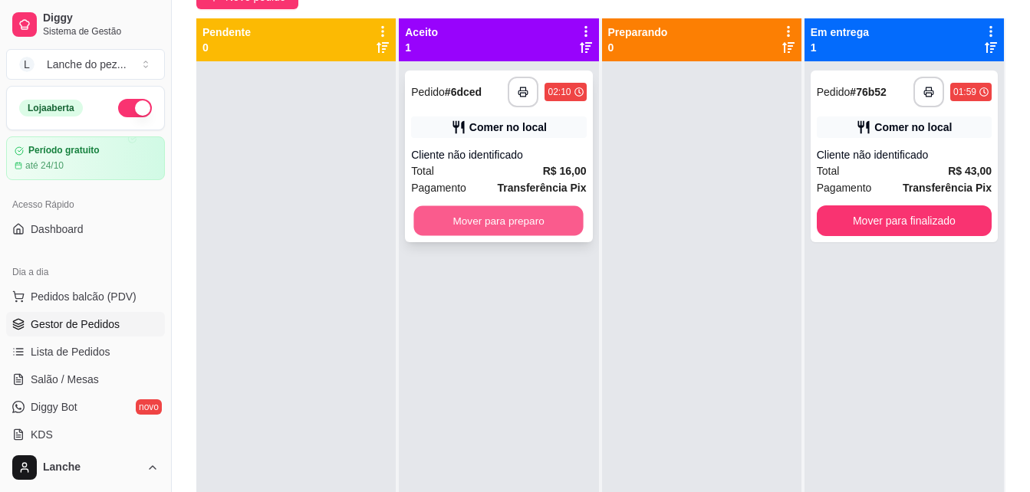
click at [515, 213] on button "Mover para preparo" at bounding box center [498, 221] width 169 height 30
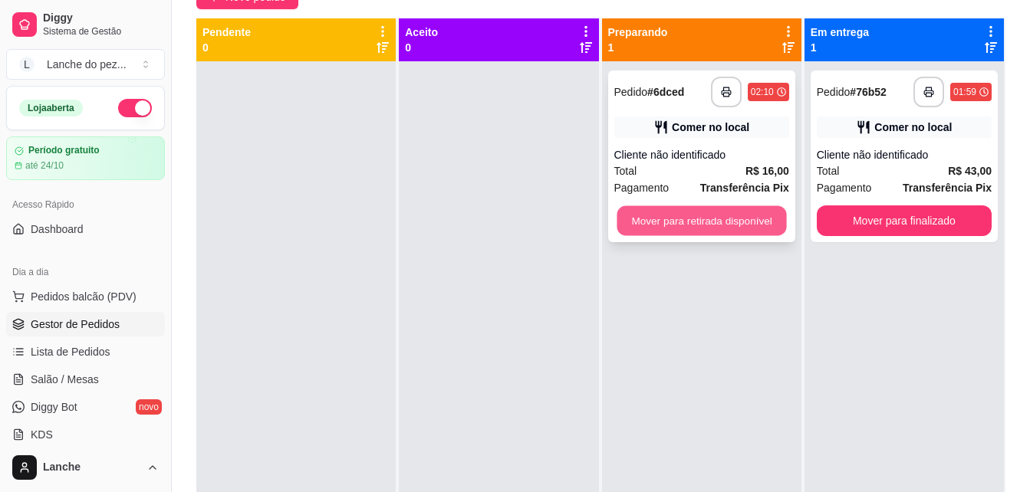
click at [730, 221] on button "Mover para retirada disponível" at bounding box center [701, 221] width 169 height 30
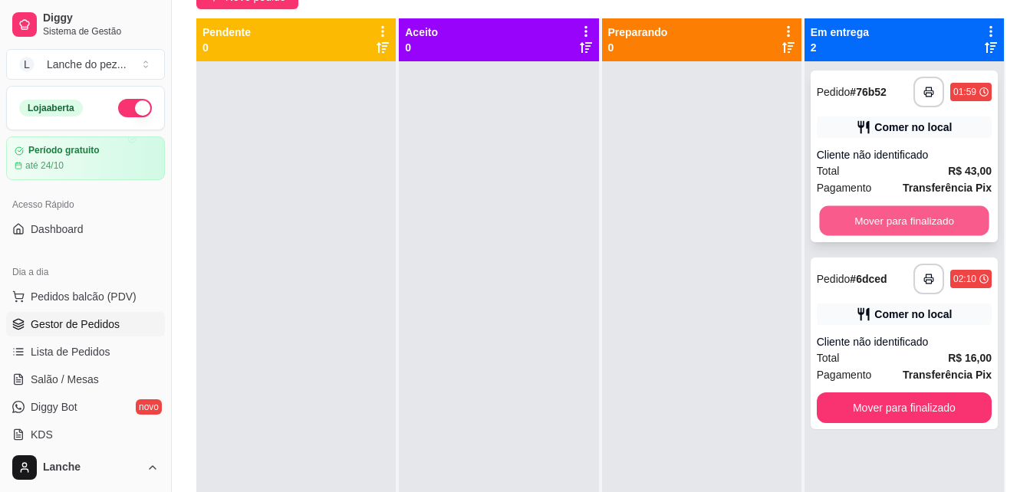
click at [873, 230] on button "Mover para finalizado" at bounding box center [903, 221] width 169 height 30
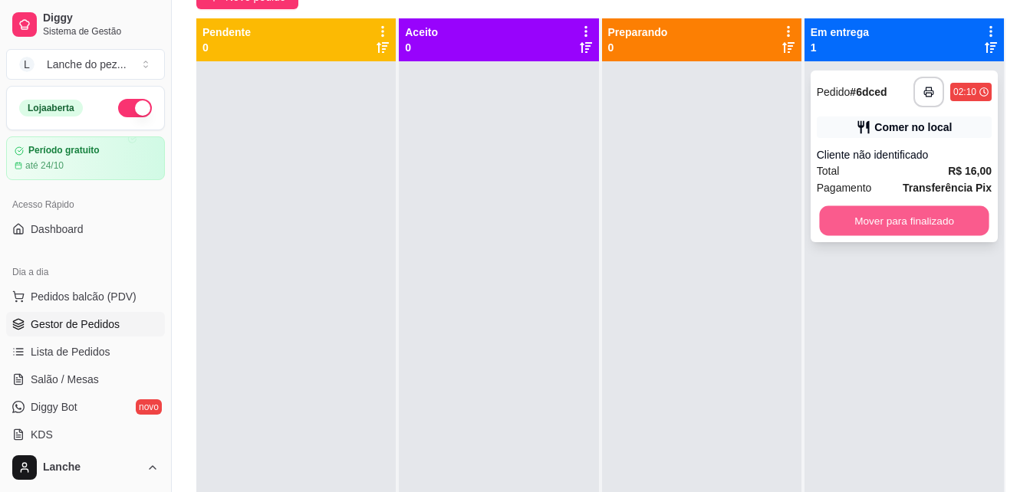
click at [884, 222] on button "Mover para finalizado" at bounding box center [903, 221] width 169 height 30
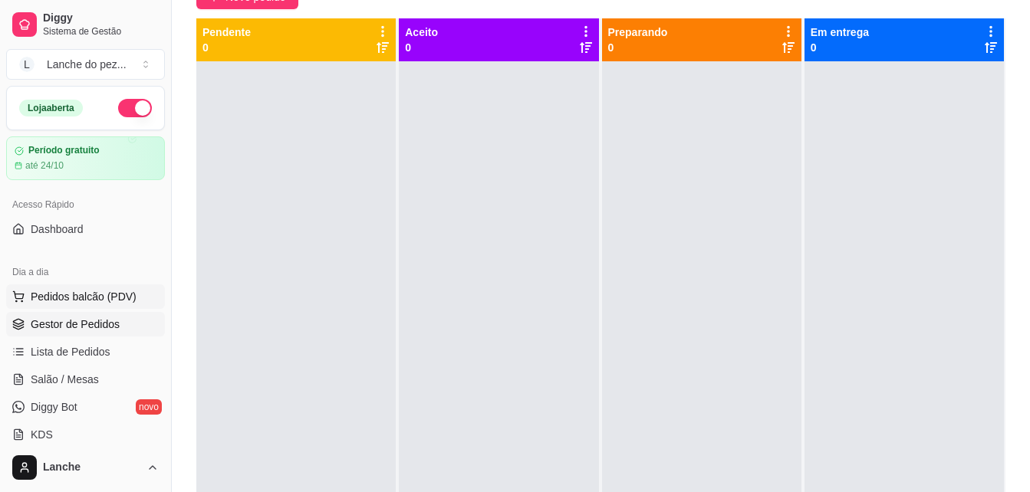
click at [113, 289] on span "Pedidos balcão (PDV)" at bounding box center [84, 296] width 106 height 15
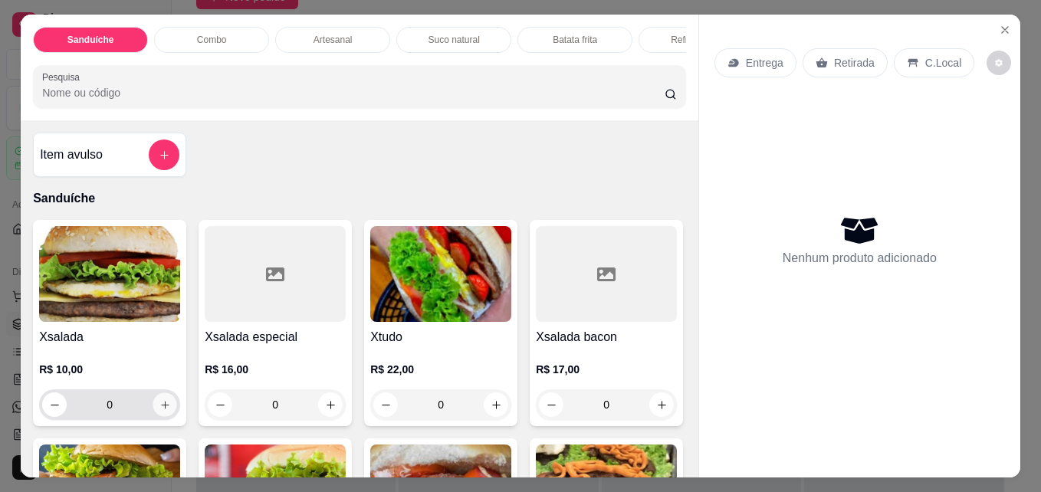
click at [158, 417] on button "increase-product-quantity" at bounding box center [165, 405] width 24 height 24
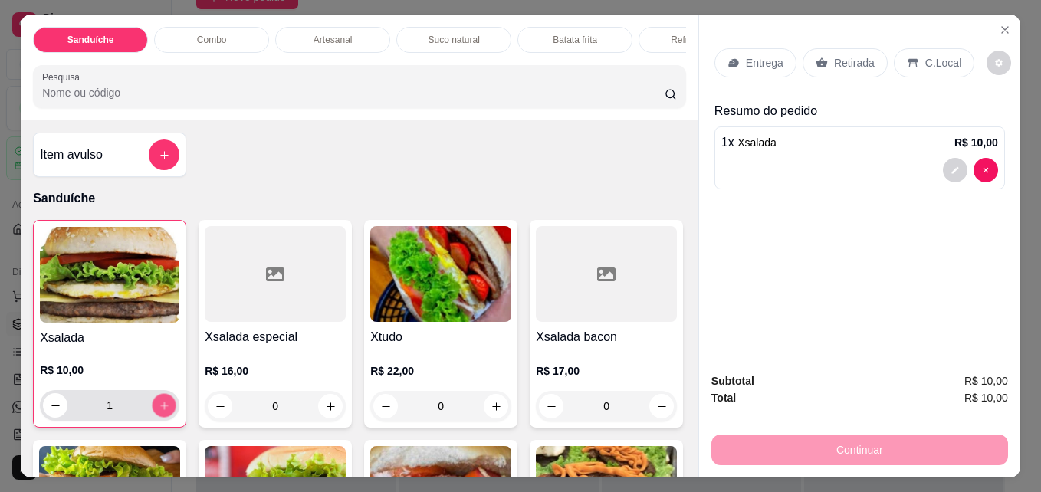
click at [158, 418] on button "increase-product-quantity" at bounding box center [165, 406] width 24 height 24
type input "2"
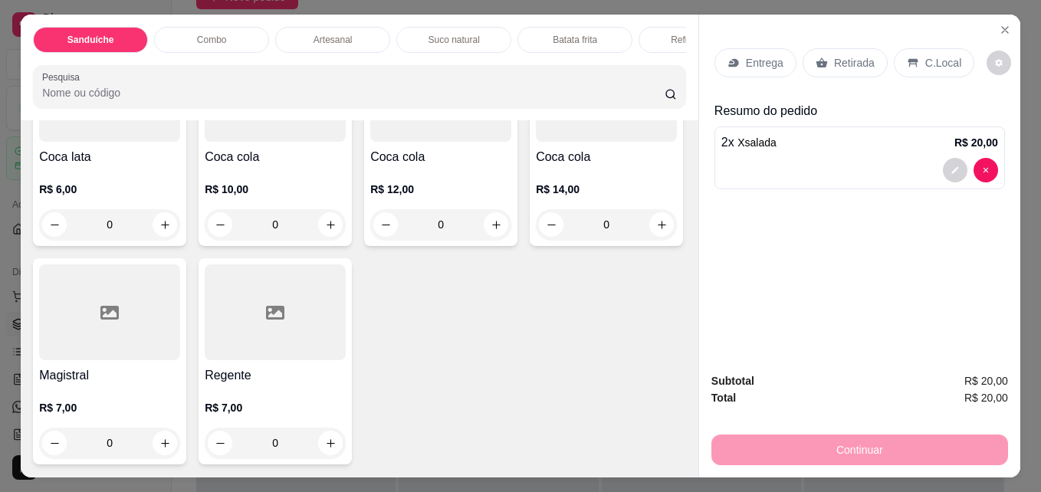
scroll to position [4117, 0]
click at [161, 222] on icon "increase-product-quantity" at bounding box center [165, 225] width 12 height 12
type input "1"
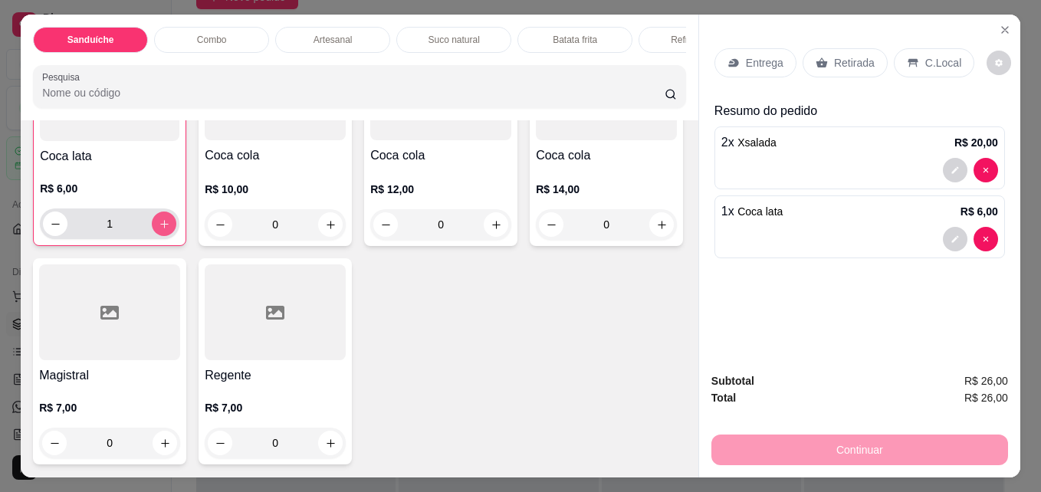
scroll to position [4118, 0]
click at [926, 61] on p "C.Local" at bounding box center [944, 62] width 36 height 15
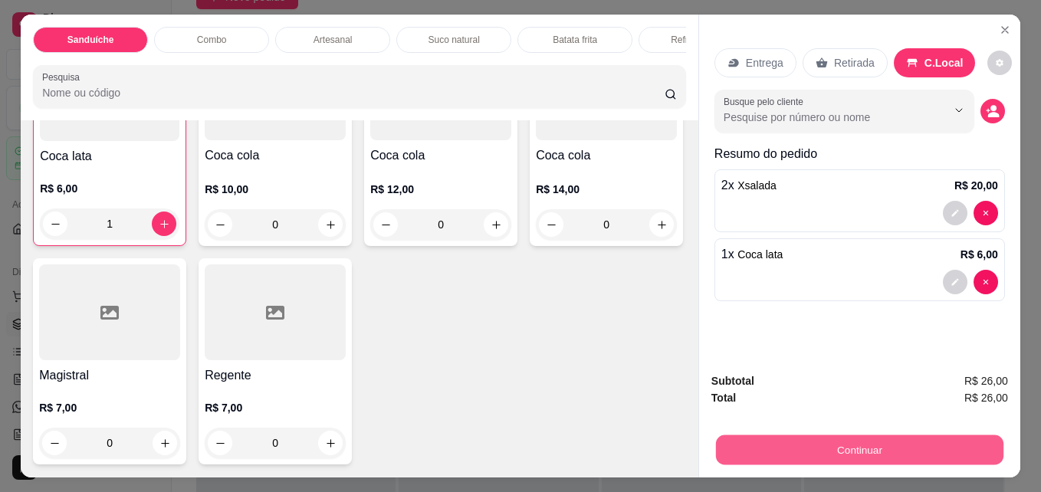
click at [878, 435] on button "Continuar" at bounding box center [860, 450] width 288 height 30
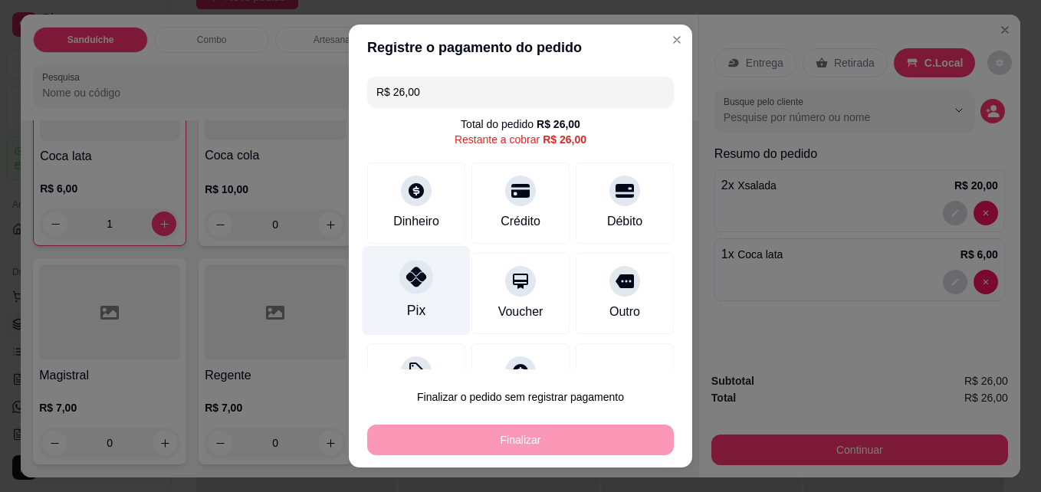
click at [409, 278] on icon at bounding box center [416, 277] width 20 height 20
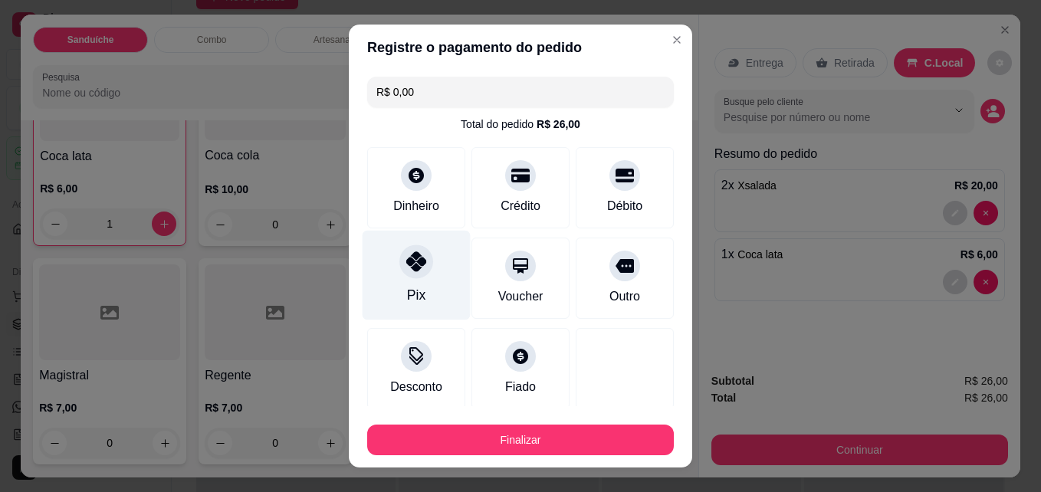
type input "R$ 0,00"
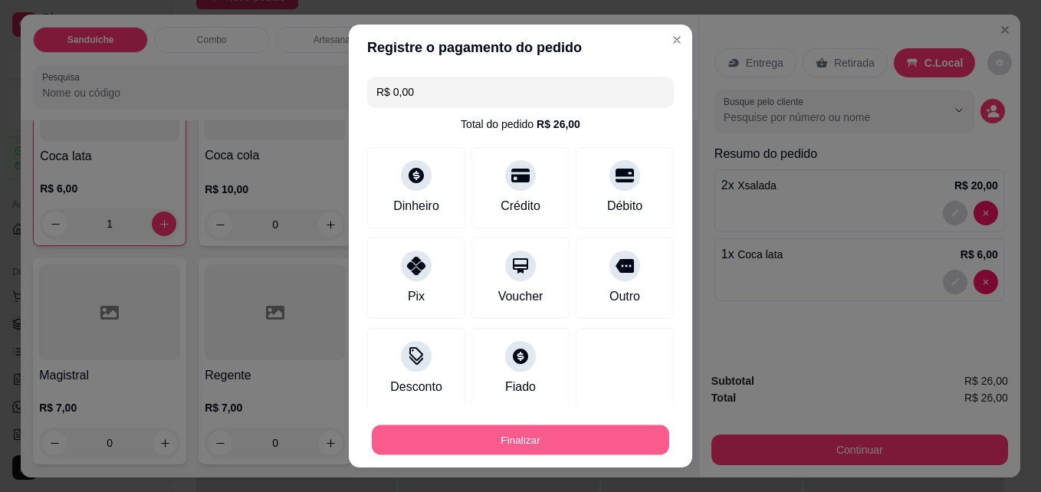
click at [517, 443] on button "Finalizar" at bounding box center [521, 441] width 298 height 30
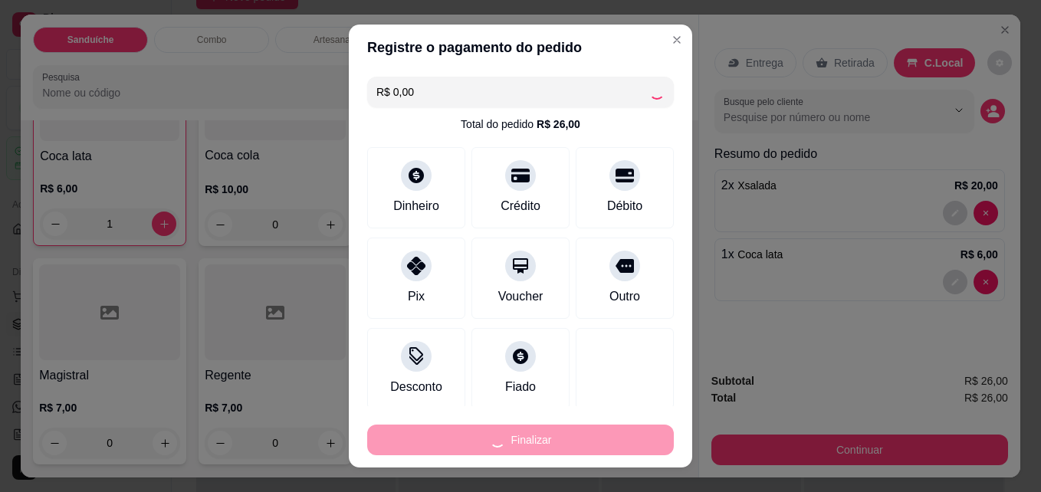
type input "0"
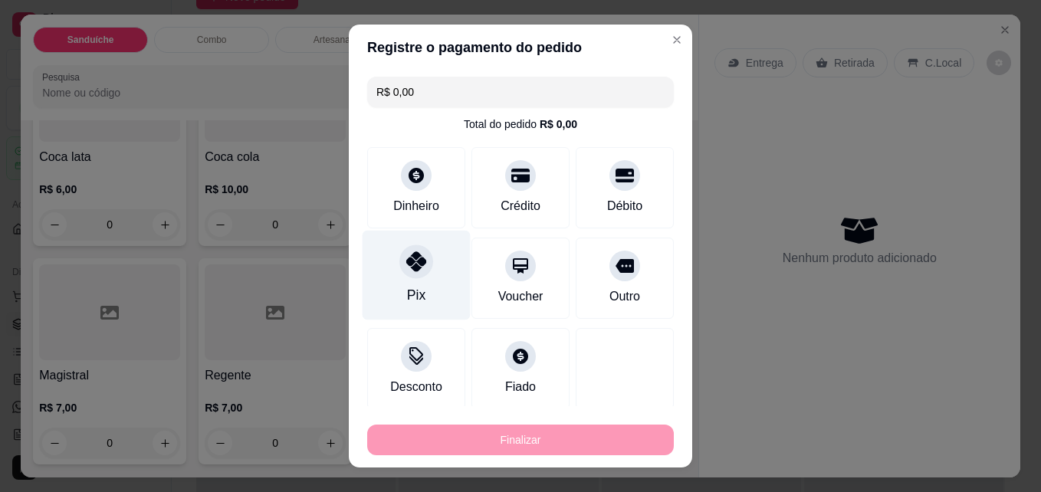
type input "-R$ 26,00"
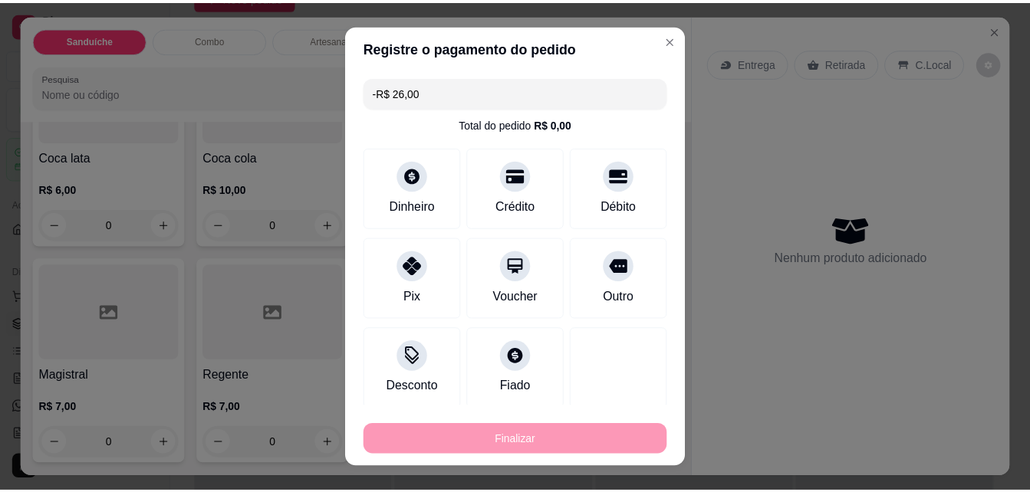
scroll to position [4116, 0]
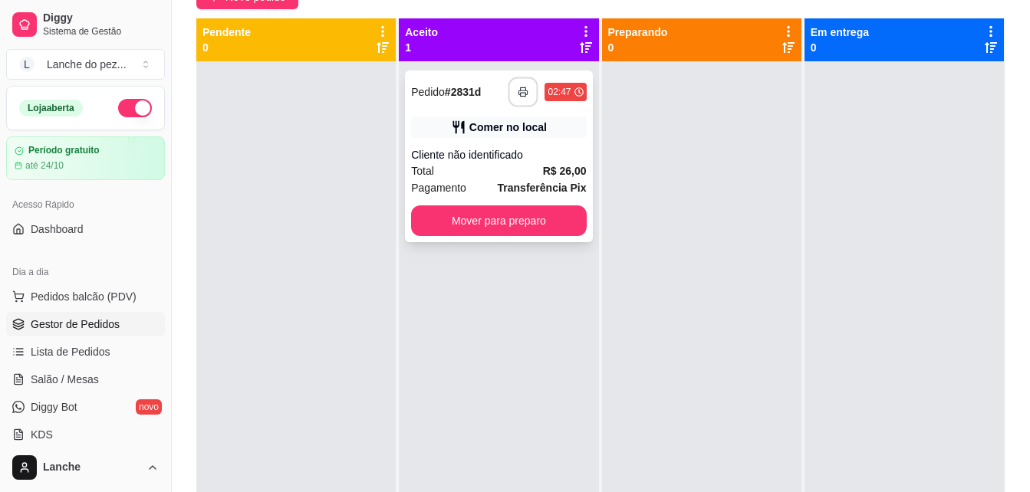
click at [519, 90] on icon "button" at bounding box center [523, 92] width 11 height 11
click at [520, 87] on icon "button" at bounding box center [523, 92] width 11 height 11
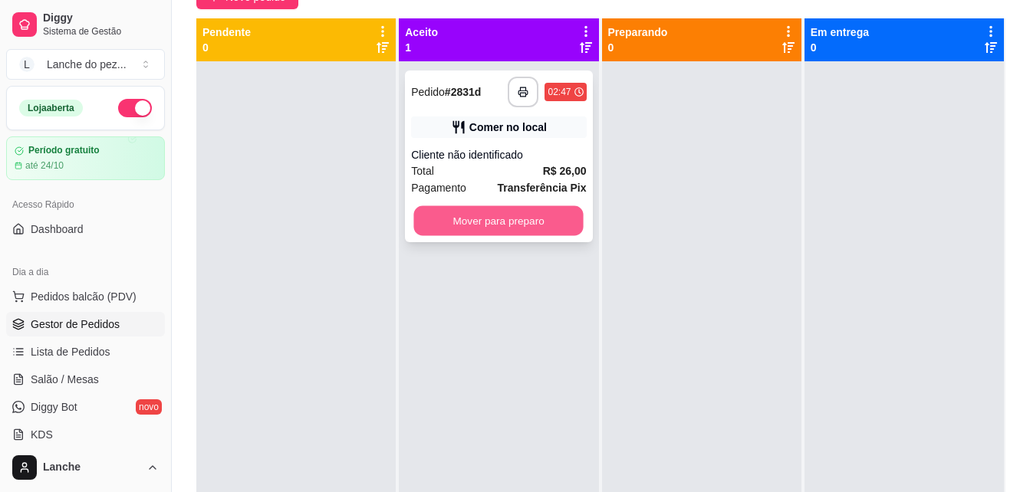
click at [474, 224] on button "Mover para preparo" at bounding box center [498, 221] width 169 height 30
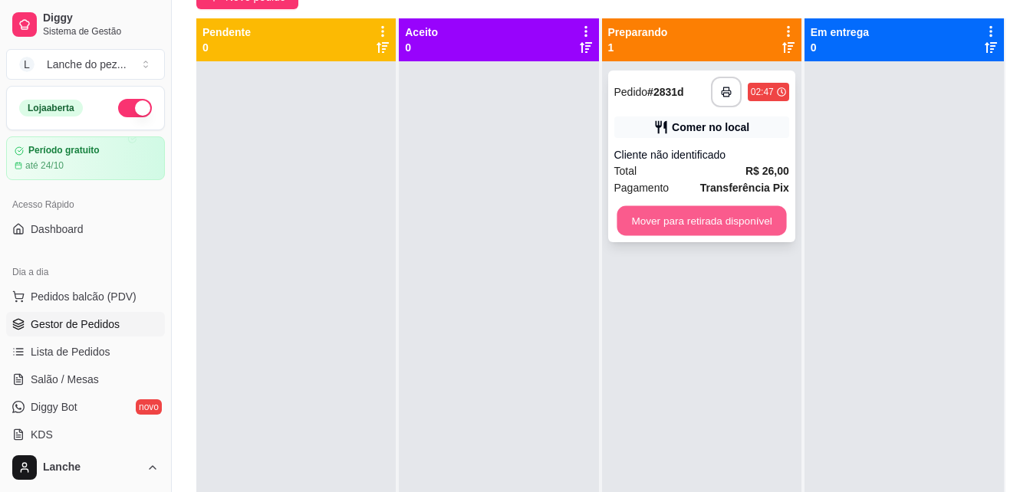
click at [699, 221] on button "Mover para retirada disponível" at bounding box center [701, 221] width 169 height 30
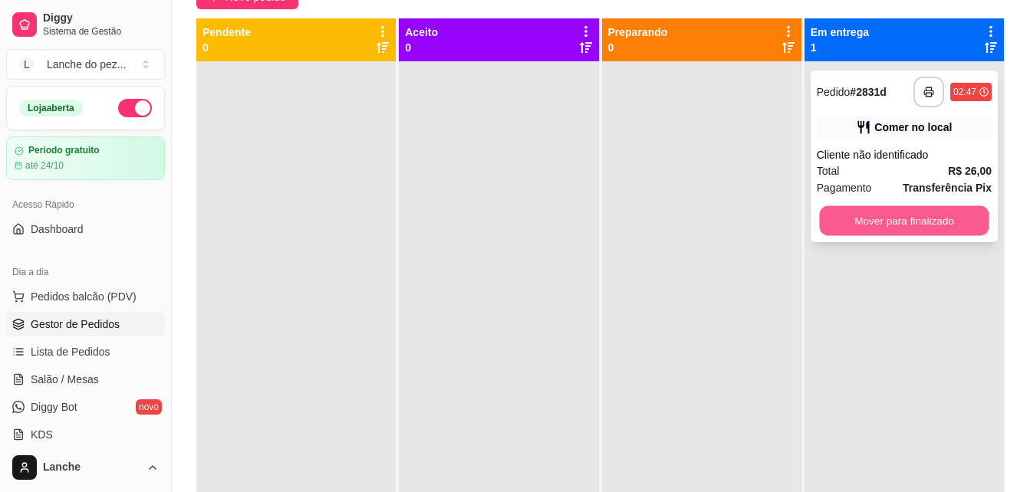
click at [906, 220] on button "Mover para finalizado" at bounding box center [903, 221] width 169 height 30
